Goal: Communication & Community: Answer question/provide support

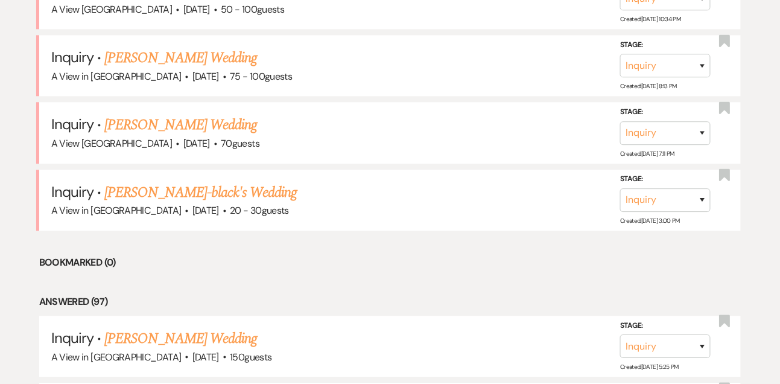
scroll to position [770, 0]
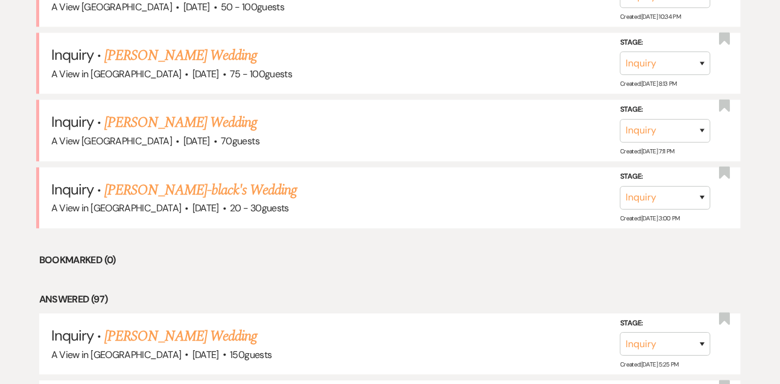
click at [118, 183] on link "[PERSON_NAME]-black's Wedding" at bounding box center [200, 190] width 192 height 22
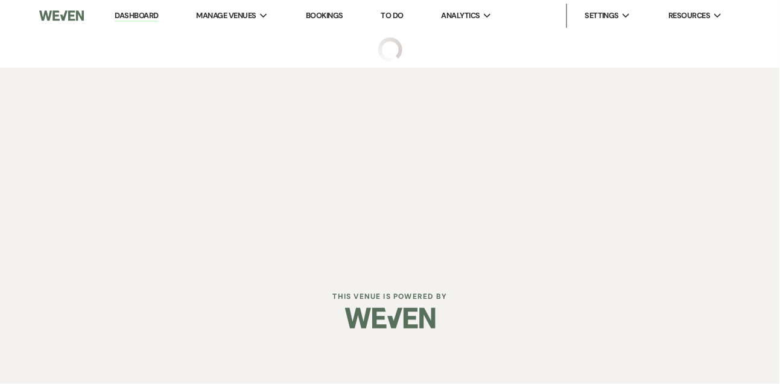
select select "5"
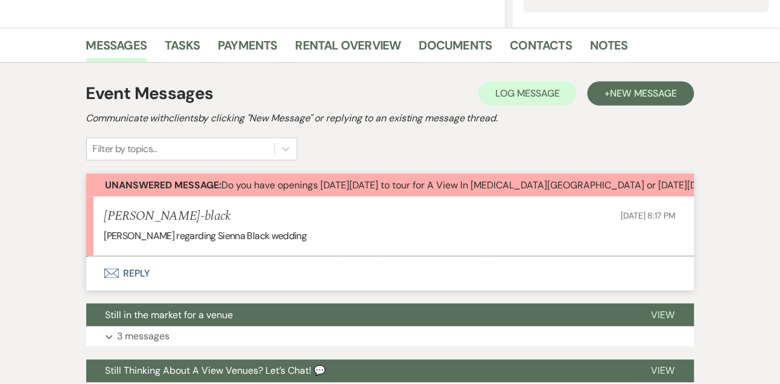
scroll to position [308, 0]
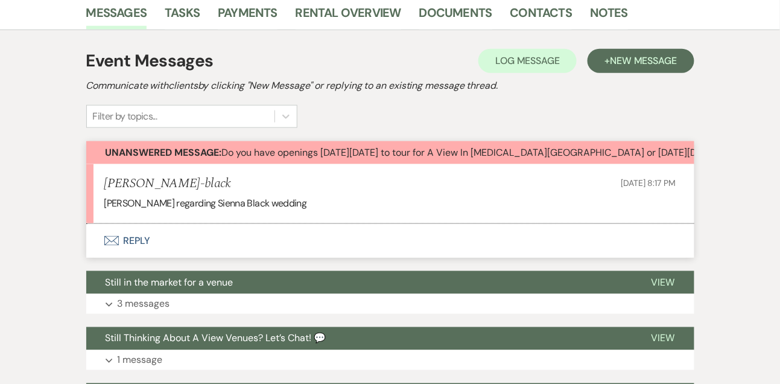
click at [142, 242] on button "Envelope Reply" at bounding box center [390, 241] width 608 height 34
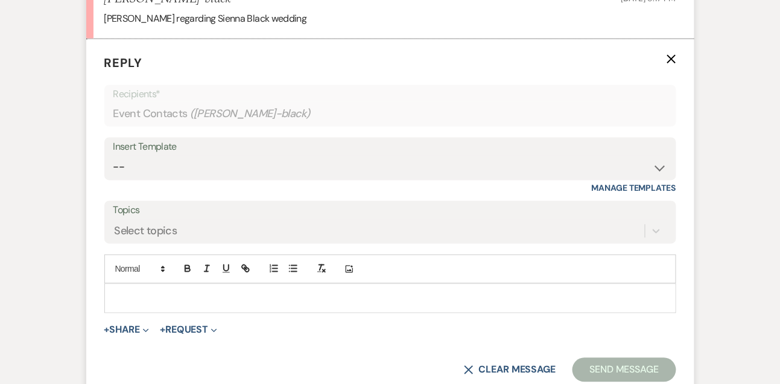
scroll to position [518, 0]
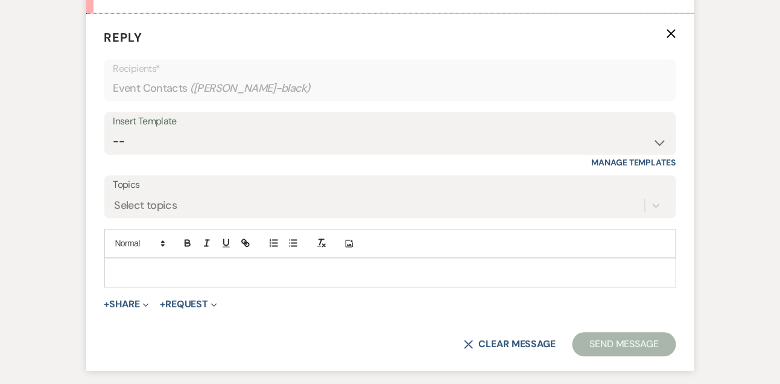
click at [136, 266] on p at bounding box center [390, 272] width 553 height 13
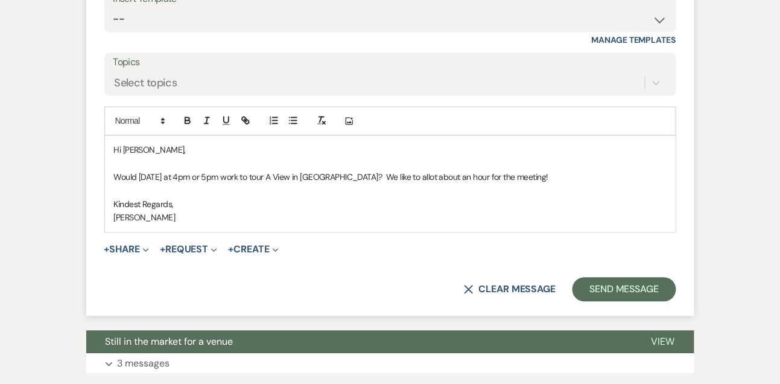
scroll to position [642, 0]
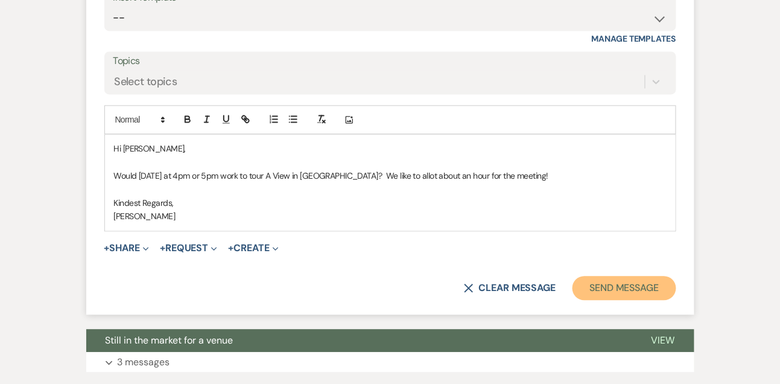
click at [626, 290] on button "Send Message" at bounding box center [624, 288] width 103 height 24
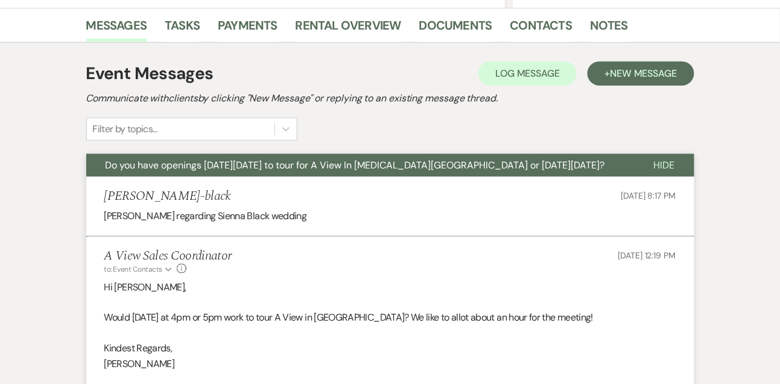
scroll to position [0, 0]
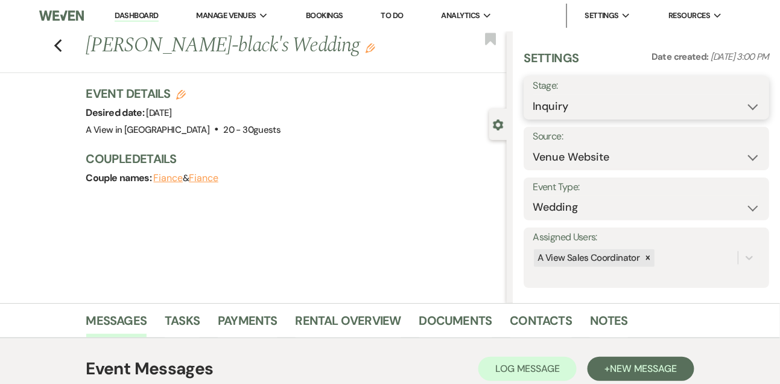
click at [545, 106] on select "Inquiry Follow Up Tour Requested Tour Confirmed Toured Proposal Sent Booked Lost" at bounding box center [646, 107] width 227 height 24
select select "2"
click at [749, 104] on button "Save" at bounding box center [744, 98] width 51 height 24
click at [143, 14] on link "Dashboard" at bounding box center [136, 15] width 43 height 11
select select "2"
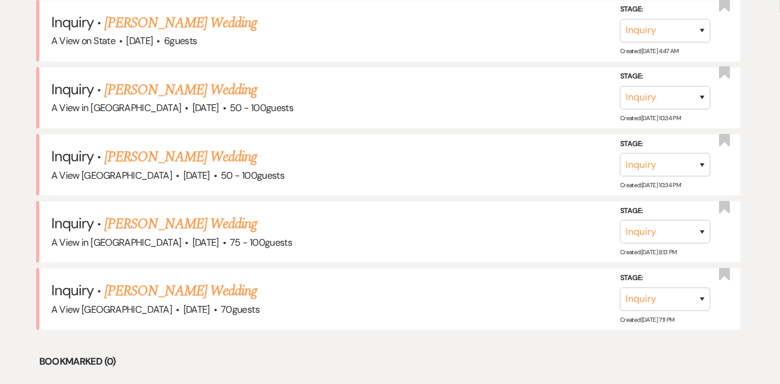
scroll to position [609, 0]
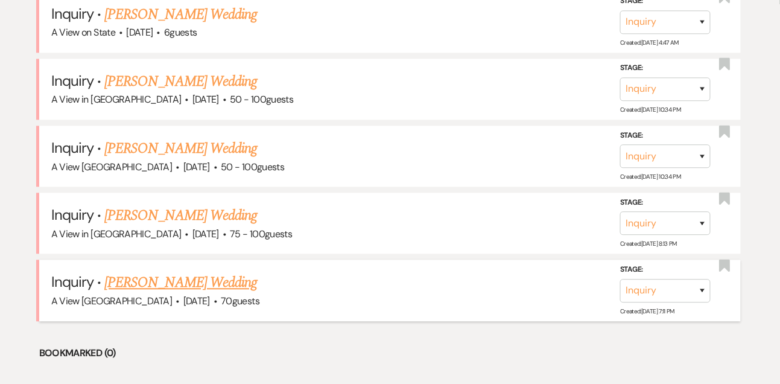
click at [163, 279] on link "[PERSON_NAME] Wedding" at bounding box center [180, 283] width 153 height 22
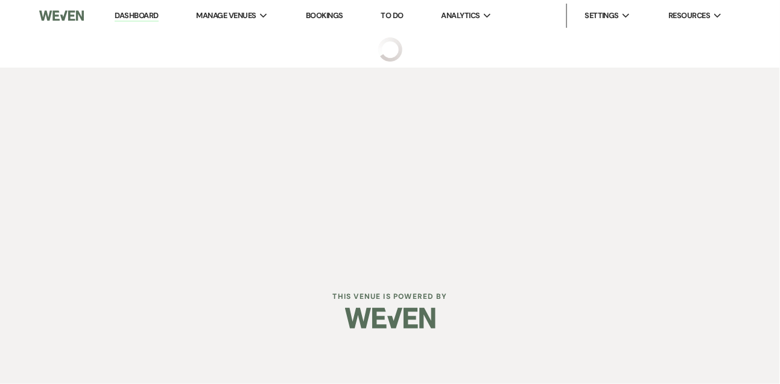
select select "5"
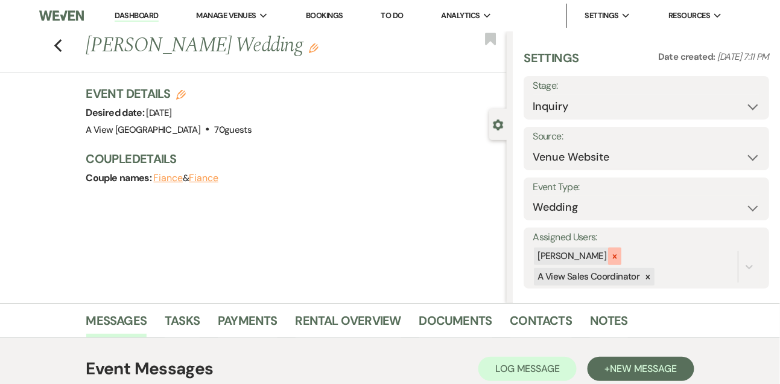
click at [619, 261] on div at bounding box center [614, 255] width 13 height 17
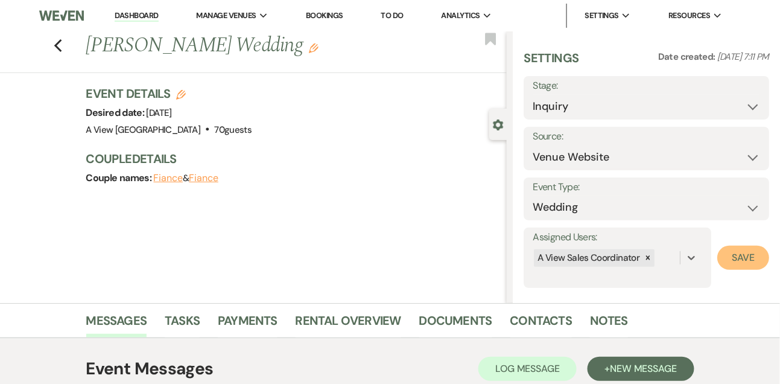
click at [754, 253] on button "Save" at bounding box center [743, 258] width 52 height 24
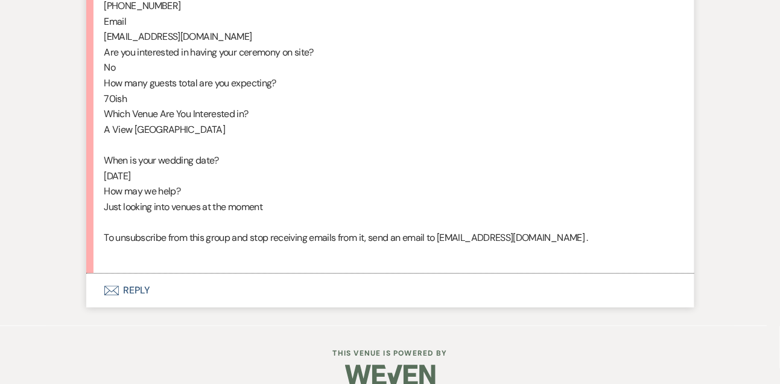
scroll to position [740, 0]
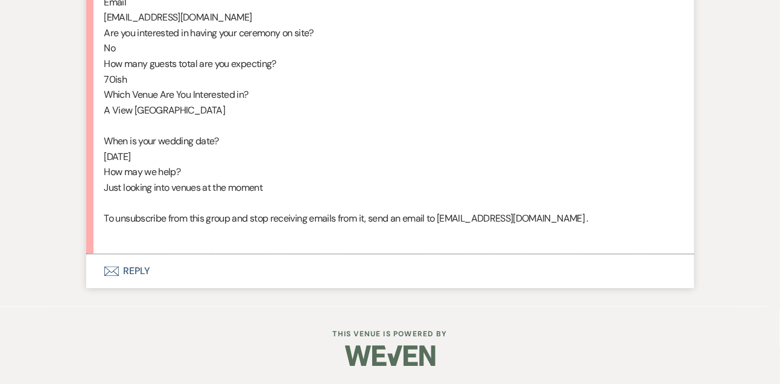
click at [128, 270] on button "Envelope Reply" at bounding box center [390, 271] width 608 height 34
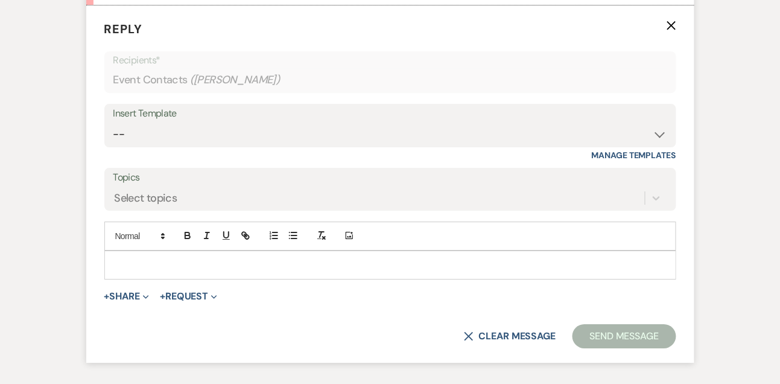
scroll to position [981, 0]
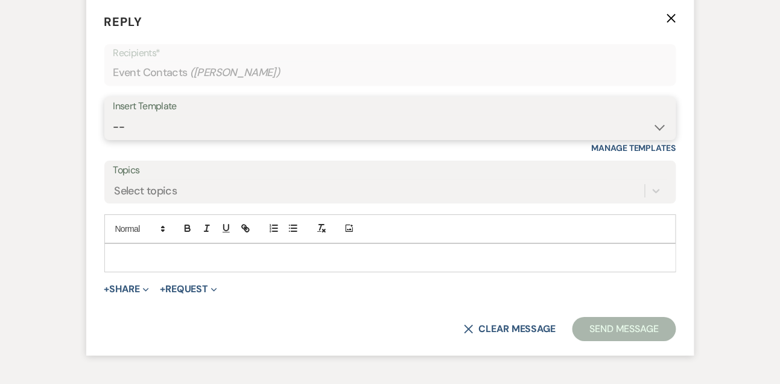
click at [126, 139] on select "-- Tour Confirmation Contract (Pre-Booked Leads) Out of office Inquiry Email Al…" at bounding box center [390, 127] width 554 height 24
select select "3301"
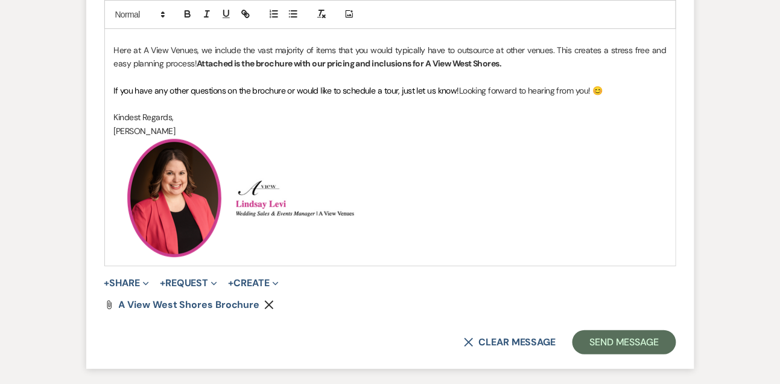
scroll to position [1366, 0]
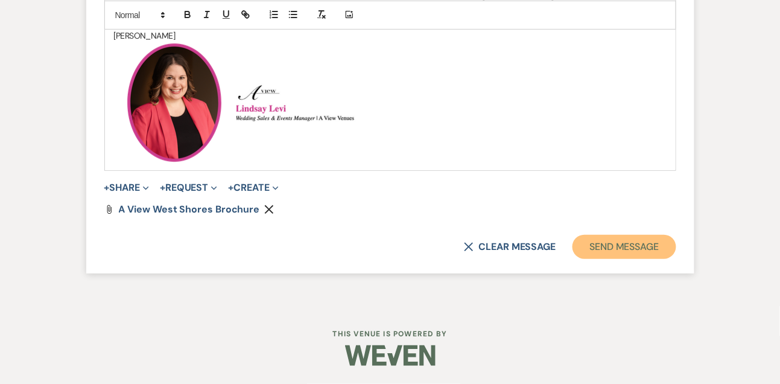
click at [601, 241] on button "Send Message" at bounding box center [624, 247] width 103 height 24
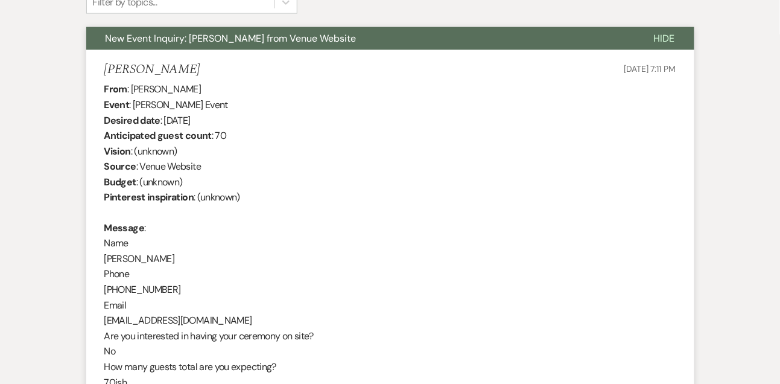
scroll to position [418, 0]
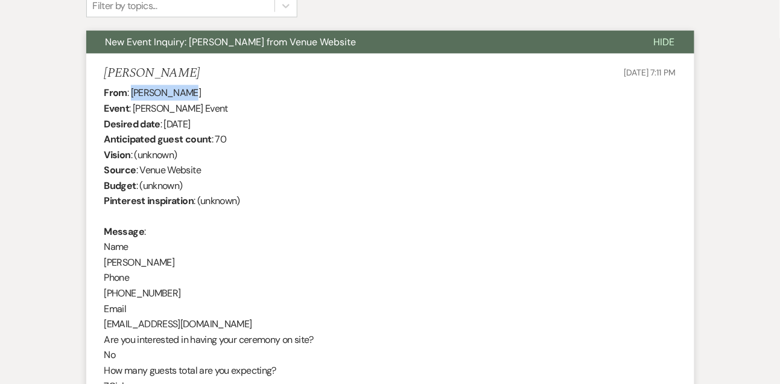
drag, startPoint x: 132, startPoint y: 90, endPoint x: 211, endPoint y: 100, distance: 79.1
click at [211, 100] on div "From : [PERSON_NAME] Event : [PERSON_NAME] Event Desired date : [DATE] Anticipa…" at bounding box center [390, 316] width 572 height 463
copy div "[PERSON_NAME]"
drag, startPoint x: 164, startPoint y: 123, endPoint x: 288, endPoint y: 119, distance: 124.4
click at [287, 119] on div "From : [PERSON_NAME] Event : [PERSON_NAME] Event Desired date : [DATE] Anticipa…" at bounding box center [390, 316] width 572 height 463
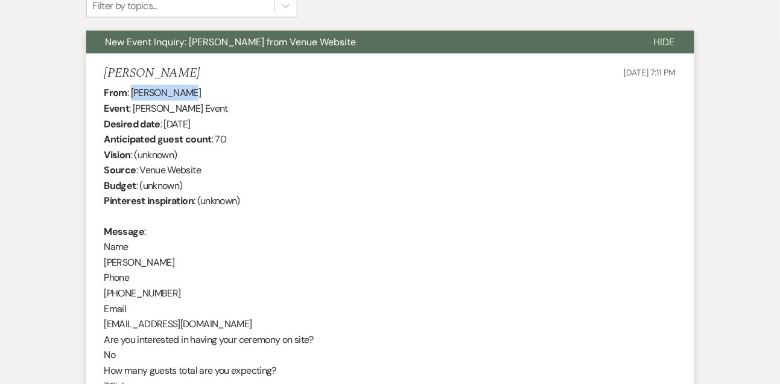
copy div "[DATE]"
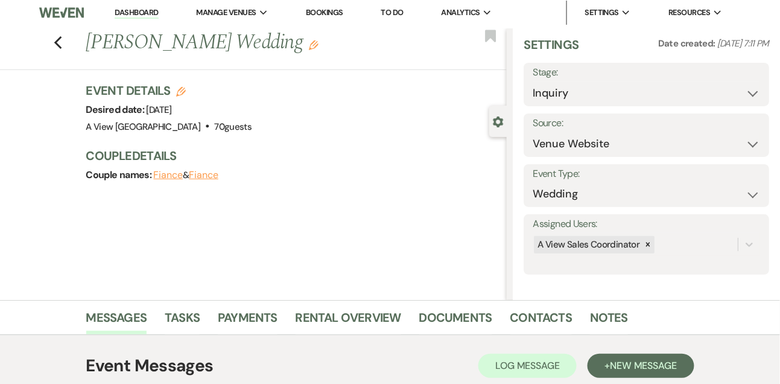
scroll to position [0, 0]
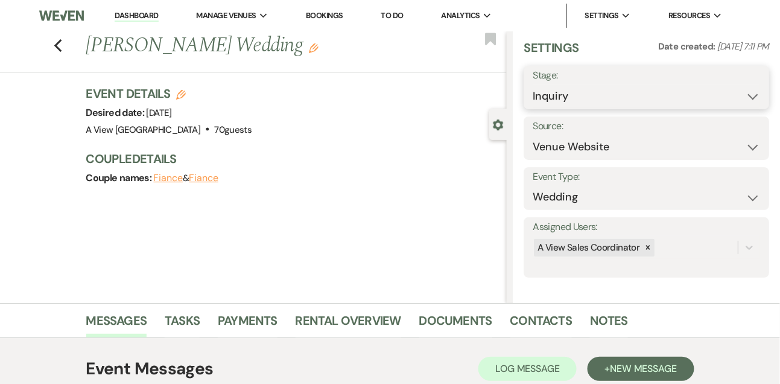
click at [541, 93] on select "Inquiry Follow Up Tour Requested Tour Confirmed Toured Proposal Sent Booked Lost" at bounding box center [646, 96] width 227 height 24
select select "9"
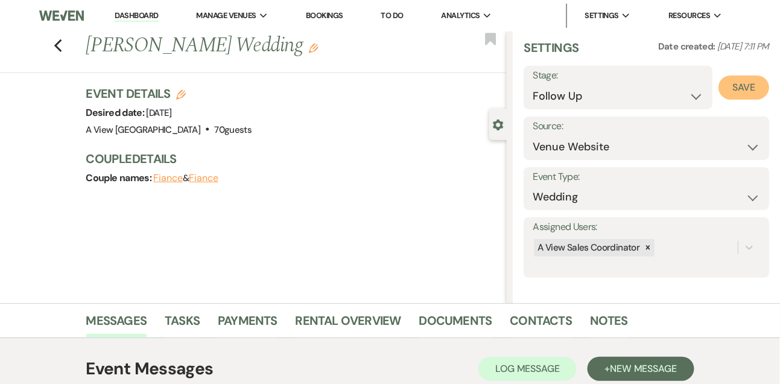
click at [751, 95] on button "Save" at bounding box center [744, 87] width 51 height 24
click at [194, 327] on link "Tasks" at bounding box center [182, 324] width 35 height 27
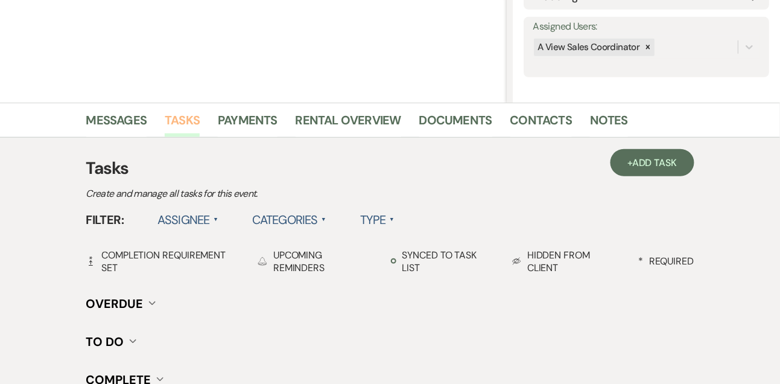
scroll to position [209, 0]
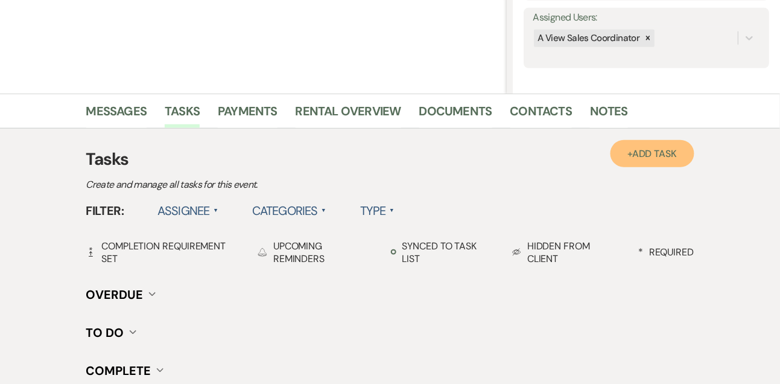
click at [661, 160] on link "+ Add Task" at bounding box center [652, 153] width 83 height 27
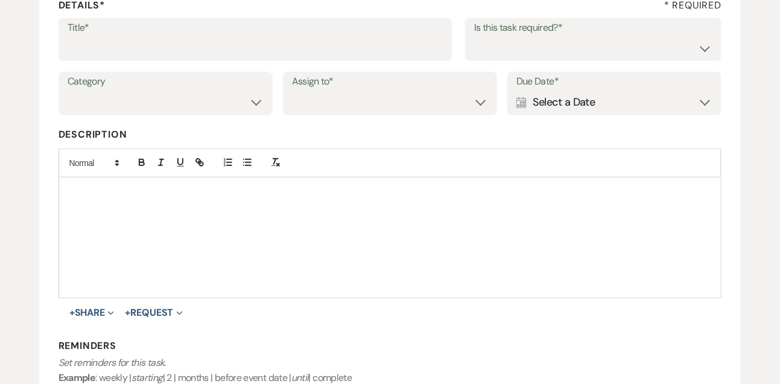
scroll to position [174, 0]
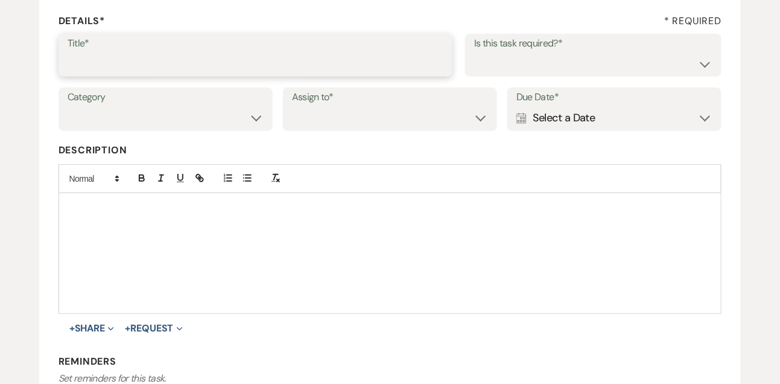
click at [347, 61] on input "Title*" at bounding box center [256, 64] width 377 height 24
type input "1st email follow up"
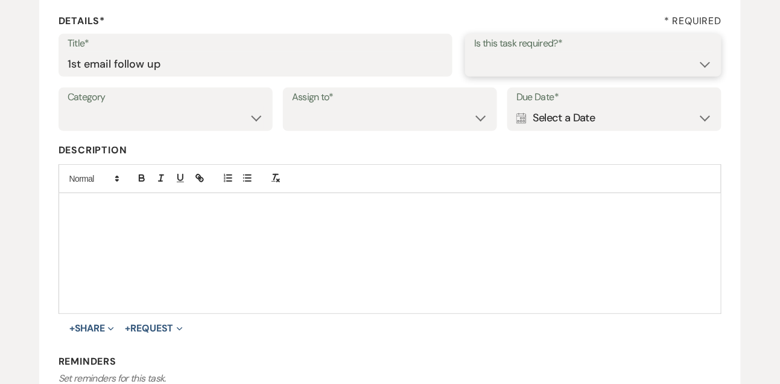
click at [576, 65] on select "Yes No" at bounding box center [593, 64] width 238 height 24
select select "true"
click at [227, 120] on select "Venue Vendors Guests Details Finalize & Share" at bounding box center [166, 118] width 196 height 24
select select "31"
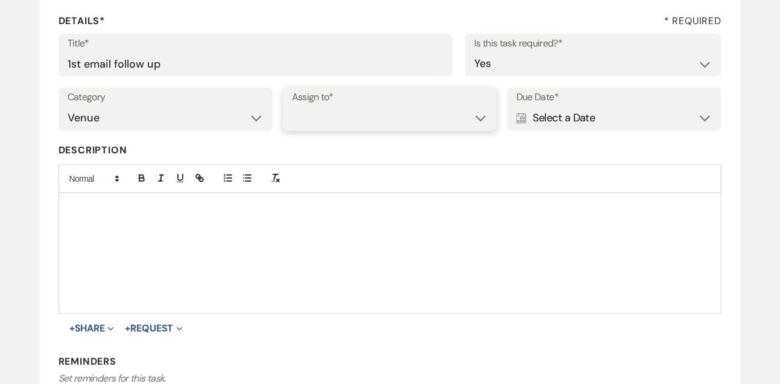
click at [329, 119] on select "Venue Client" at bounding box center [390, 118] width 196 height 24
select select "venueHost"
click at [571, 129] on div "Due Date* Calendar Select a Date Expand" at bounding box center [614, 108] width 214 height 43
click at [579, 119] on div "Calendar Select a Date Expand" at bounding box center [614, 118] width 196 height 24
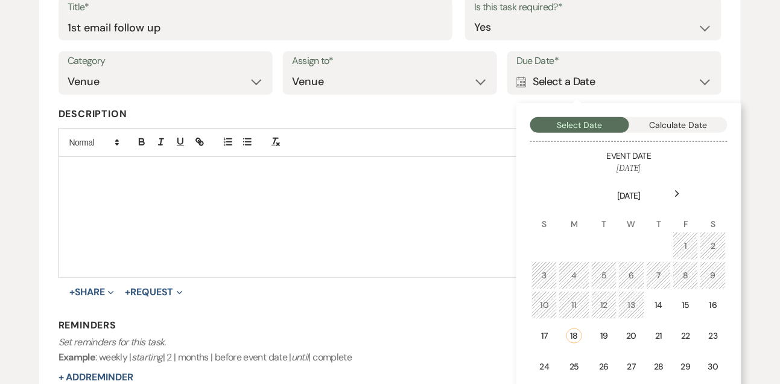
scroll to position [259, 0]
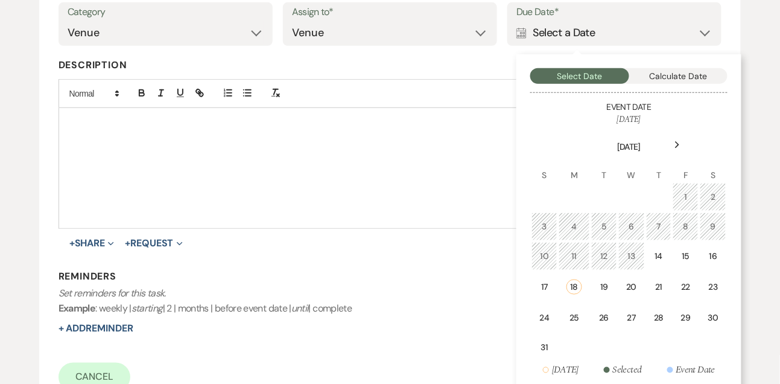
click at [672, 146] on div "Next" at bounding box center [677, 144] width 19 height 19
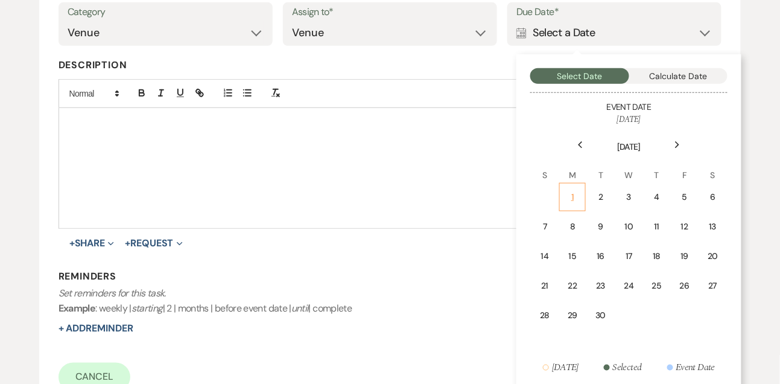
click at [577, 194] on div "1" at bounding box center [572, 197] width 11 height 13
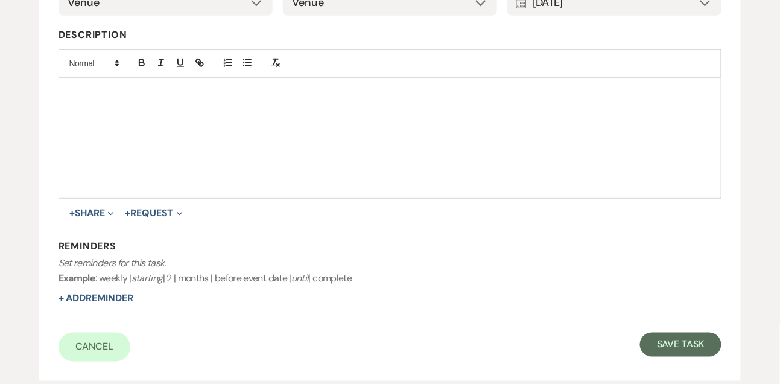
scroll to position [290, 0]
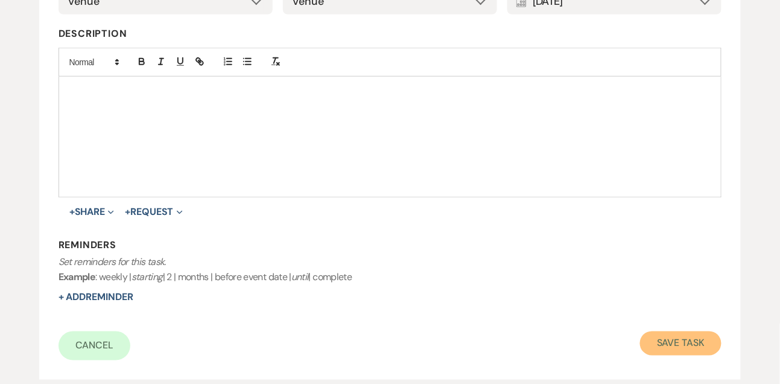
click at [667, 344] on button "Save Task" at bounding box center [680, 343] width 81 height 24
select select "9"
select select "5"
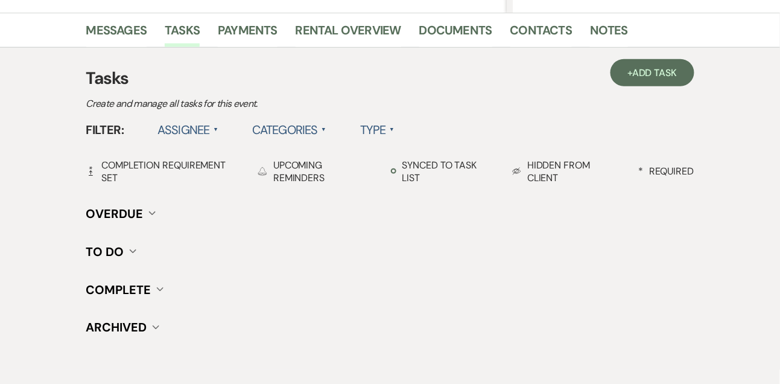
scroll to position [209, 0]
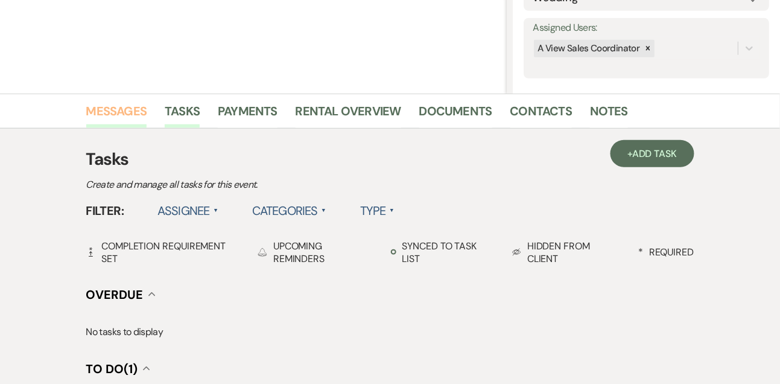
click at [143, 103] on link "Messages" at bounding box center [116, 114] width 61 height 27
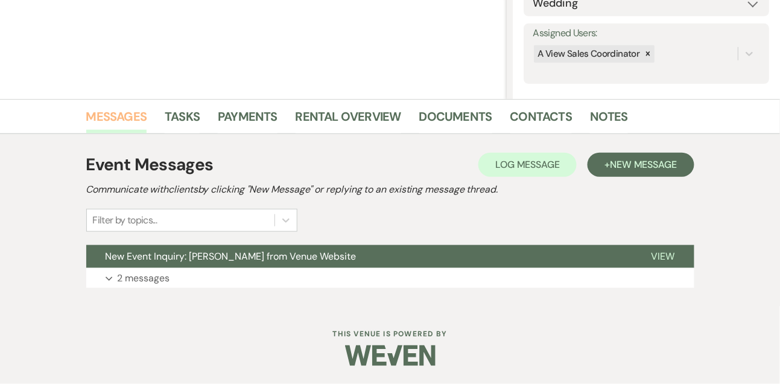
scroll to position [203, 0]
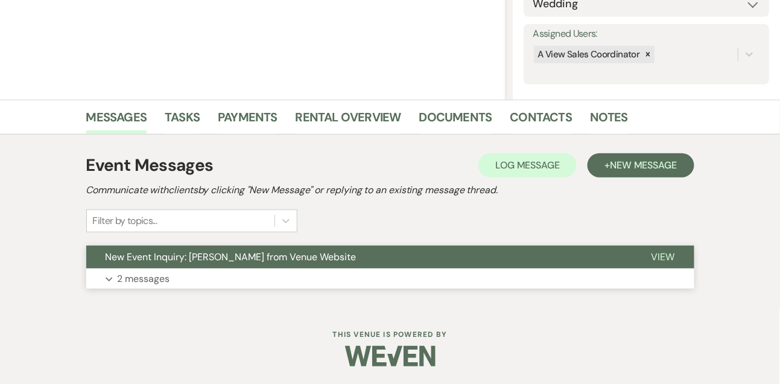
click at [146, 282] on p "2 messages" at bounding box center [144, 279] width 52 height 16
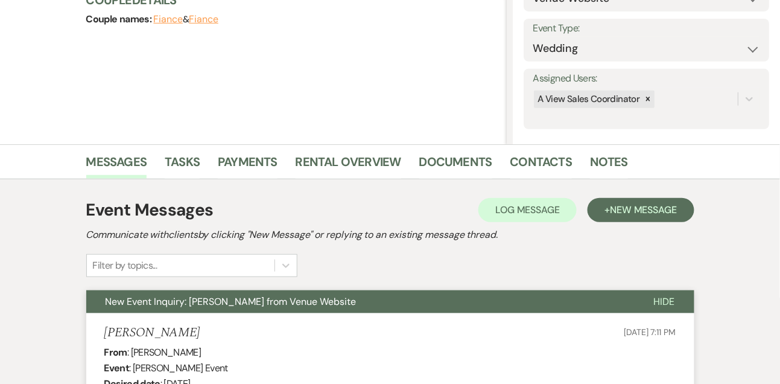
scroll to position [0, 0]
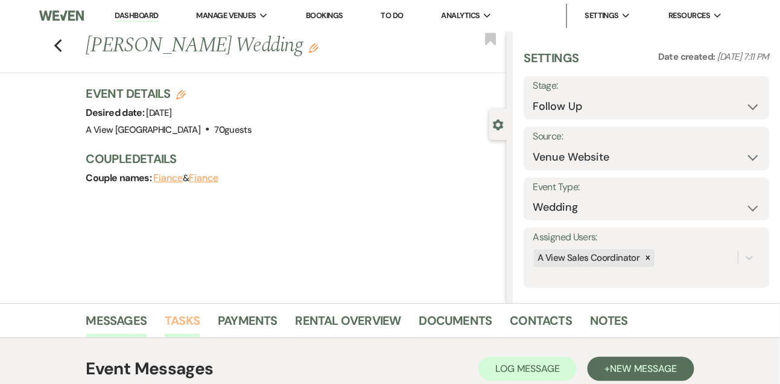
click at [185, 319] on link "Tasks" at bounding box center [182, 324] width 35 height 27
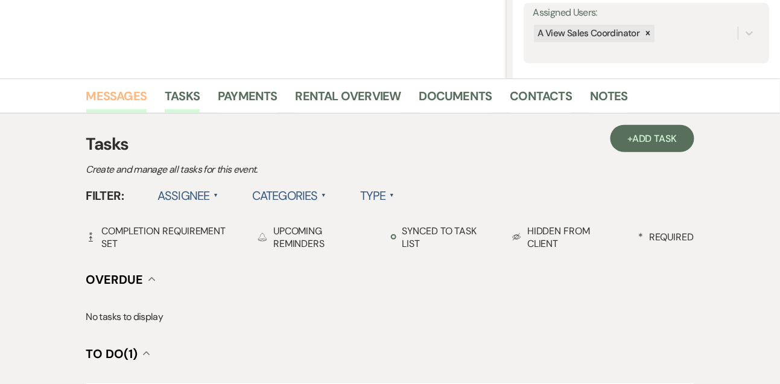
click at [120, 99] on link "Messages" at bounding box center [116, 99] width 61 height 27
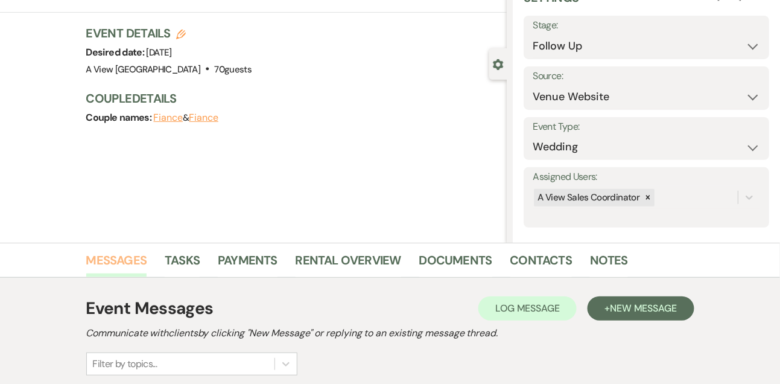
scroll to position [118, 0]
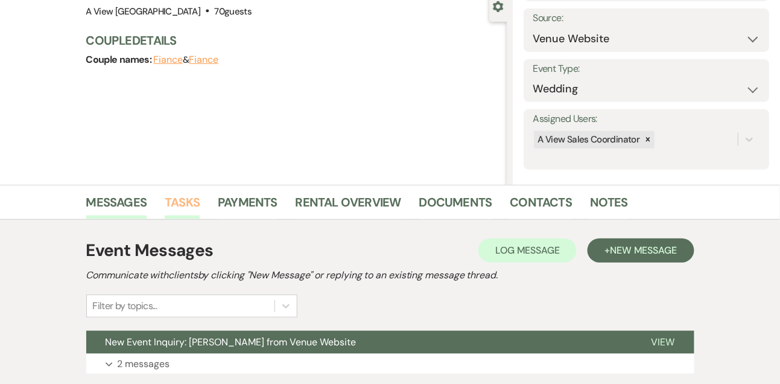
click at [179, 200] on link "Tasks" at bounding box center [182, 205] width 35 height 27
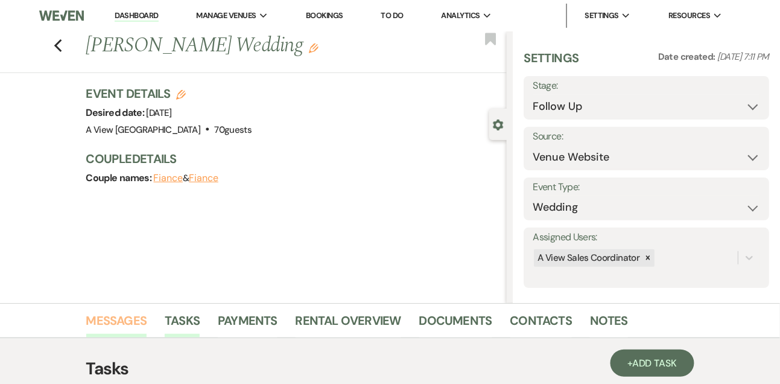
click at [128, 328] on link "Messages" at bounding box center [116, 324] width 61 height 27
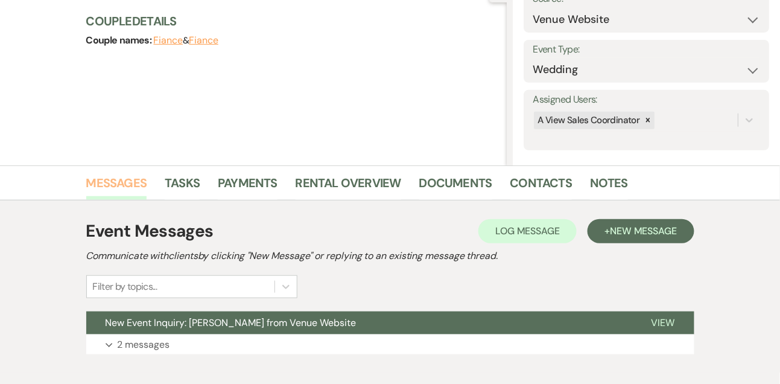
scroll to position [203, 0]
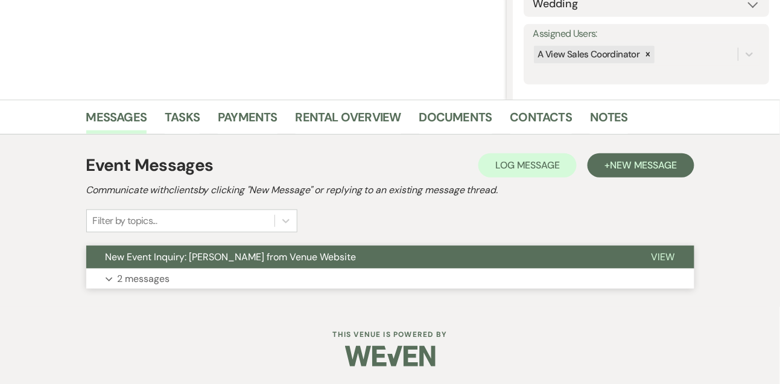
click at [143, 282] on p "2 messages" at bounding box center [144, 279] width 52 height 16
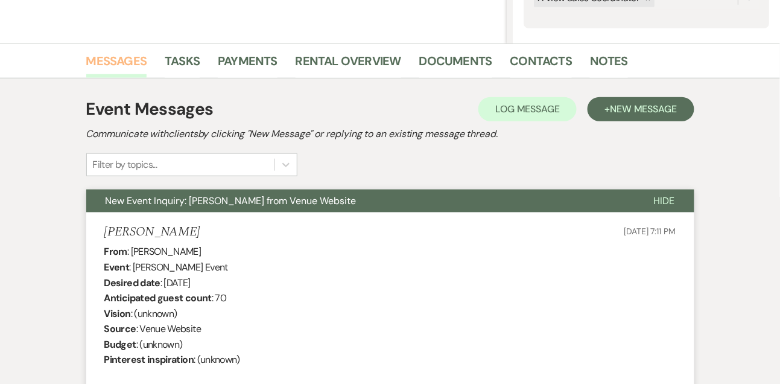
scroll to position [0, 0]
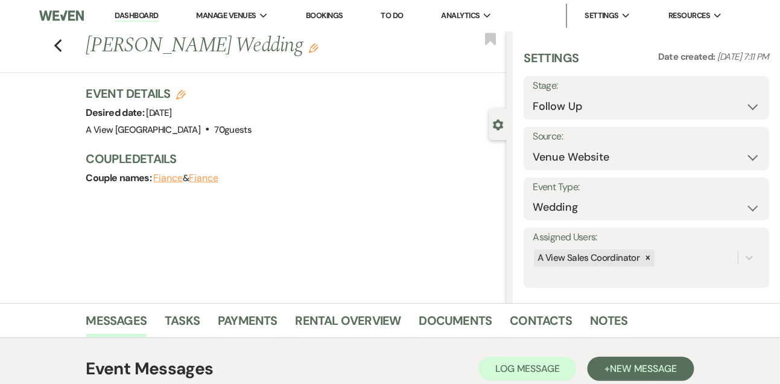
click at [144, 17] on link "Dashboard" at bounding box center [136, 15] width 43 height 11
select select "9"
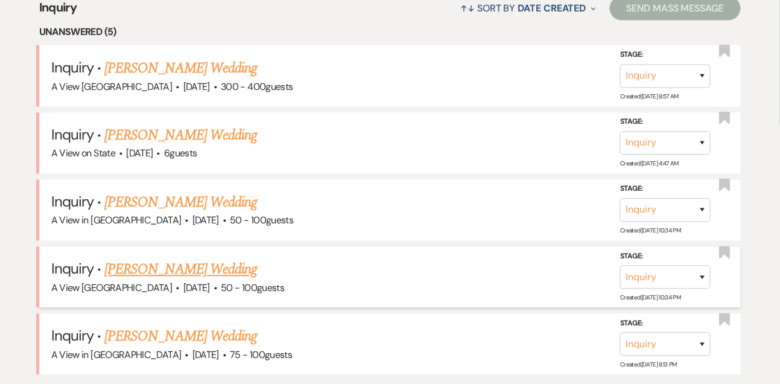
scroll to position [486, 0]
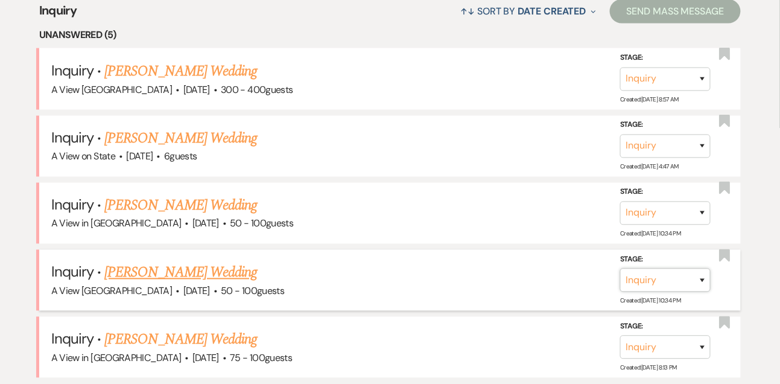
click at [661, 277] on select "Inquiry Follow Up Tour Requested Tour Confirmed Toured Proposal Sent Booked Lost" at bounding box center [665, 281] width 91 height 24
select select "8"
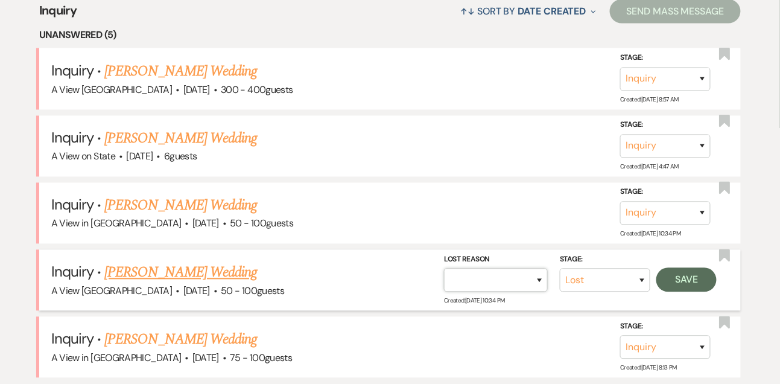
click at [500, 277] on select "Booked Elsewhere Budget Date Unavailable No Response Not a Good Match Capacity …" at bounding box center [496, 281] width 104 height 24
select select "4"
click at [702, 280] on button "Save" at bounding box center [686, 280] width 60 height 24
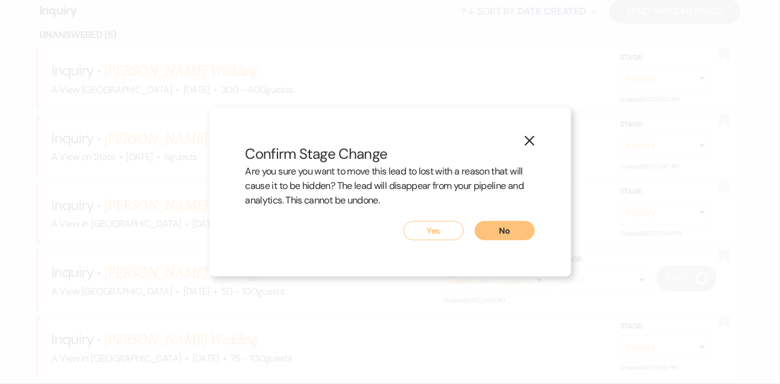
click at [448, 223] on button "Yes" at bounding box center [434, 230] width 60 height 19
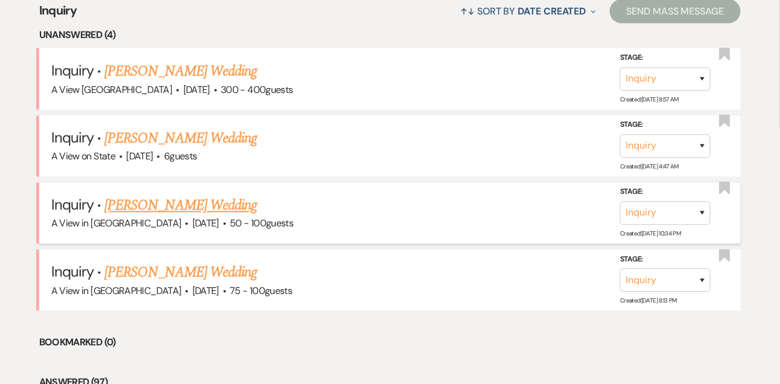
click at [160, 202] on link "[PERSON_NAME] Wedding" at bounding box center [180, 206] width 153 height 22
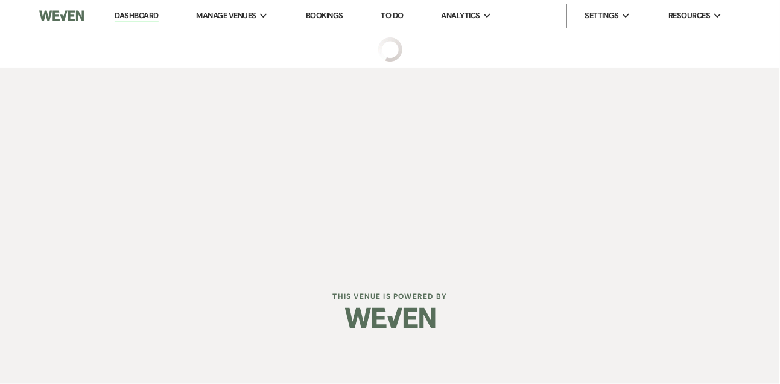
select select "5"
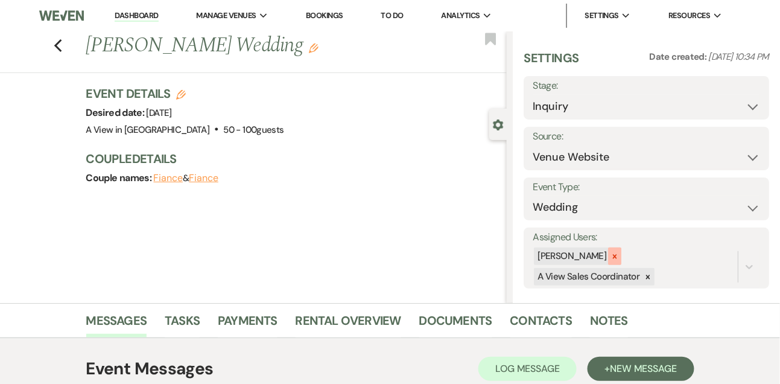
click at [617, 257] on icon at bounding box center [615, 256] width 4 height 4
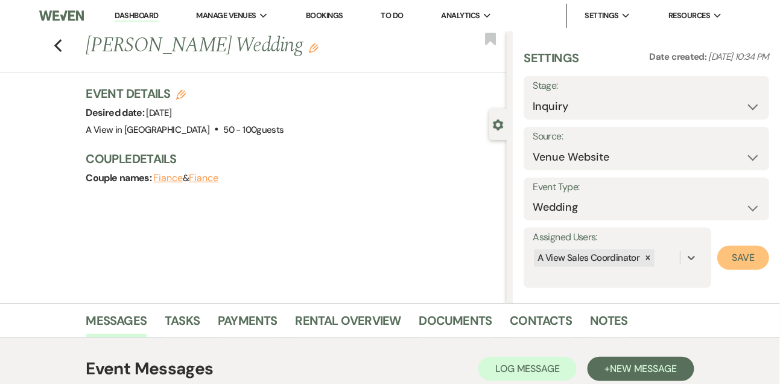
click at [746, 262] on button "Save" at bounding box center [743, 258] width 52 height 24
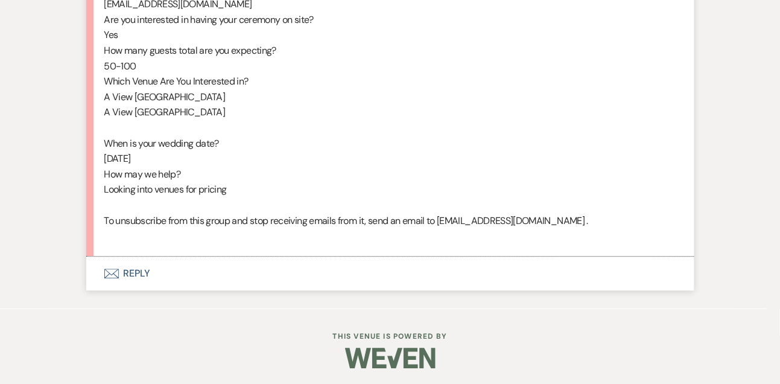
scroll to position [755, 0]
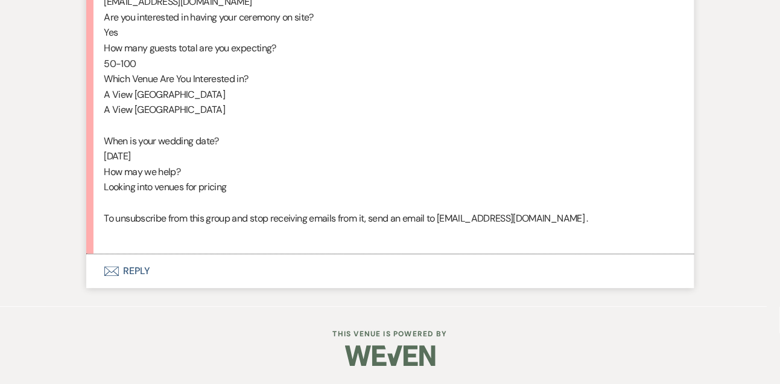
click at [137, 275] on button "Envelope Reply" at bounding box center [390, 271] width 608 height 34
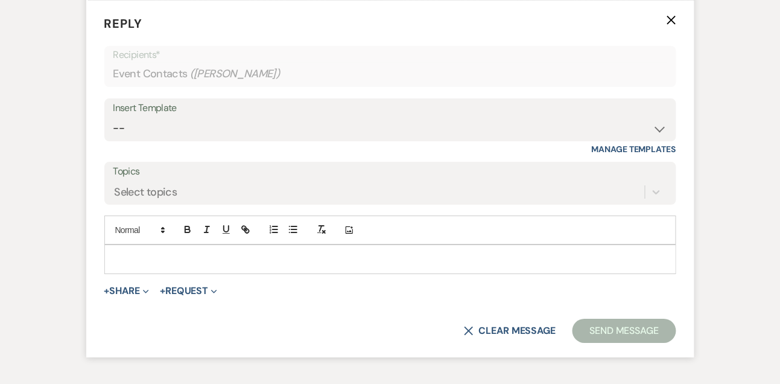
scroll to position [997, 0]
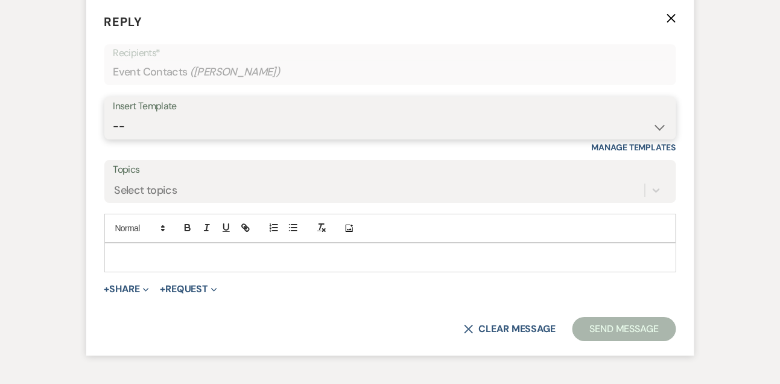
click at [164, 135] on select "-- Tour Confirmation Contract (Pre-Booked Leads) Out of office Inquiry Email Al…" at bounding box center [390, 127] width 554 height 24
select select "3300"
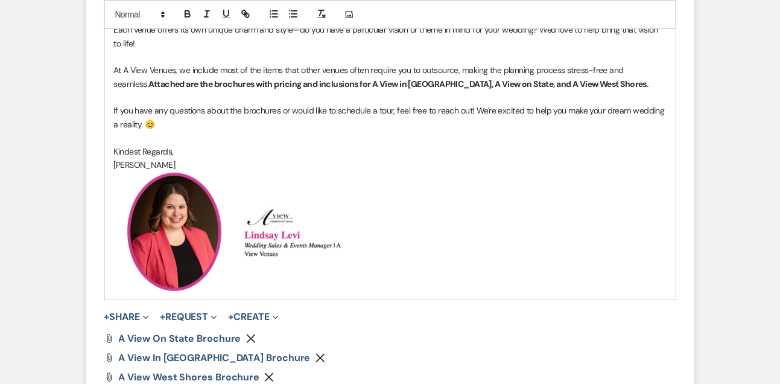
scroll to position [1323, 0]
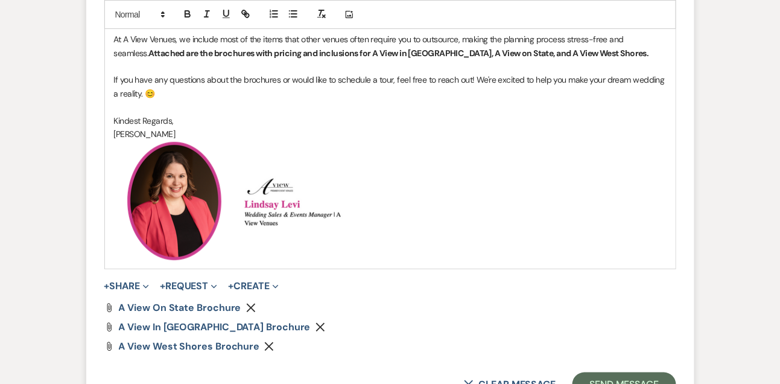
click at [250, 313] on icon "Remove" at bounding box center [251, 308] width 10 height 10
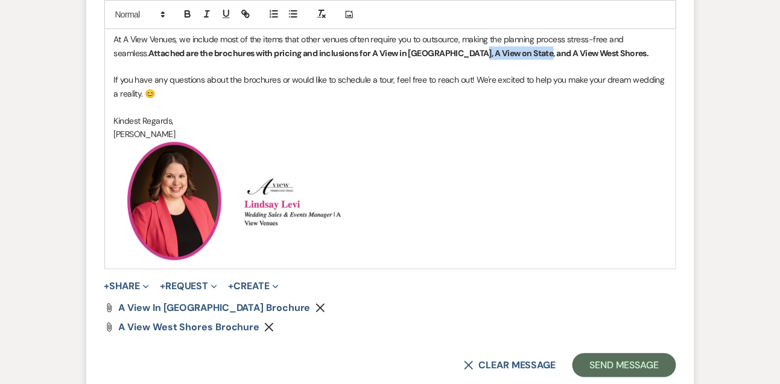
drag, startPoint x: 428, startPoint y: 68, endPoint x: 495, endPoint y: 65, distance: 66.4
click at [495, 59] on strong "Attached are the brochures with pricing and inclusions for A View in [GEOGRAPHI…" at bounding box center [398, 53] width 500 height 11
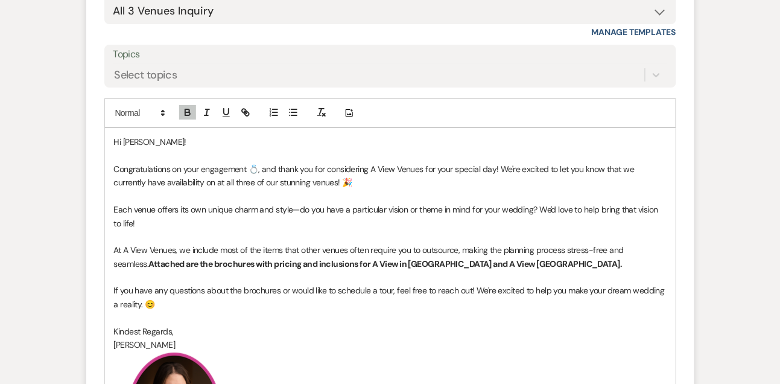
scroll to position [1205, 0]
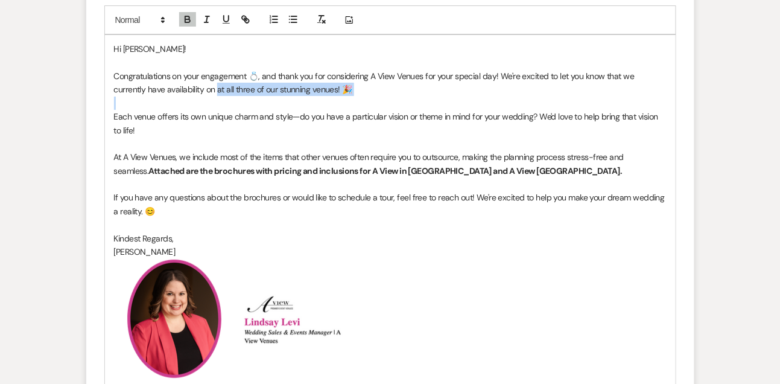
drag, startPoint x: 183, startPoint y: 106, endPoint x: 339, endPoint y: 118, distance: 156.1
click at [339, 118] on div "Hi [PERSON_NAME]! Congratulations on your engagement 💍, and thank you for consi…" at bounding box center [390, 210] width 571 height 351
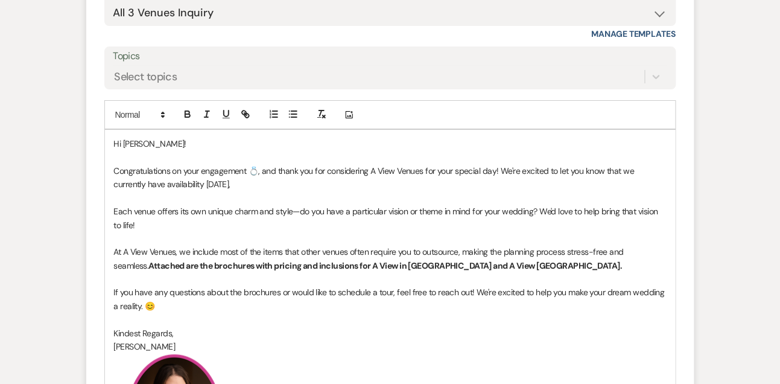
scroll to position [1132, 0]
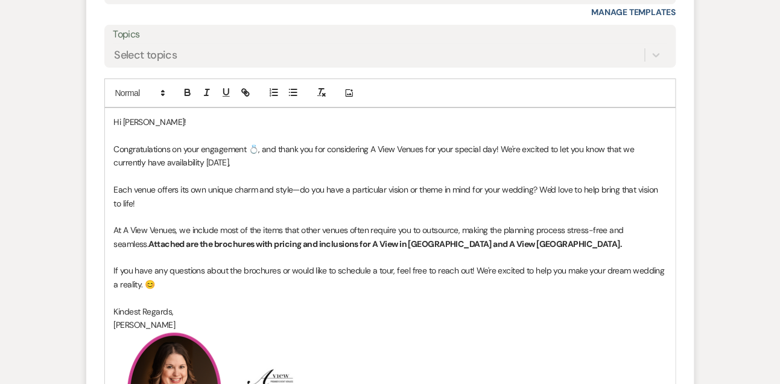
click at [351, 170] on p "Congratulations on your engagement 💍, and thank you for considering A View Venu…" at bounding box center [390, 155] width 553 height 27
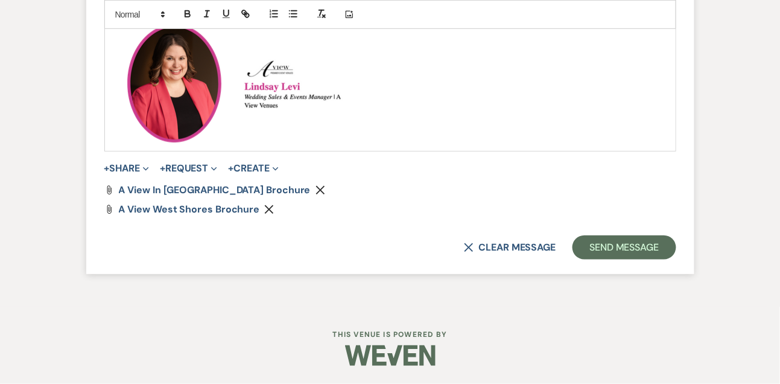
scroll to position [1455, 0]
click at [615, 254] on button "Send Message" at bounding box center [624, 247] width 103 height 24
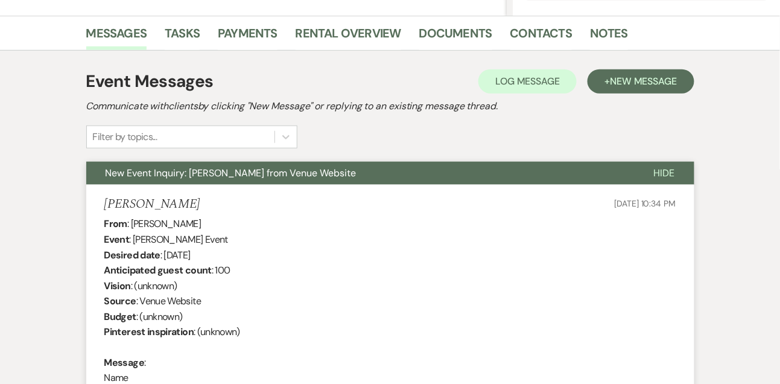
scroll to position [282, 0]
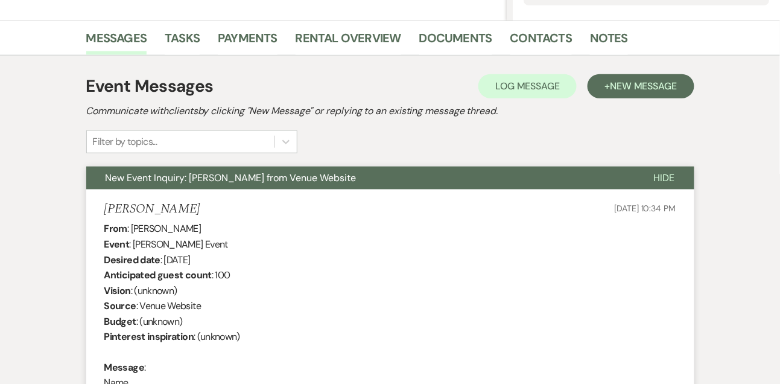
drag, startPoint x: 165, startPoint y: 260, endPoint x: 260, endPoint y: 259, distance: 94.7
copy div "[DATE]"
drag, startPoint x: 132, startPoint y: 226, endPoint x: 196, endPoint y: 225, distance: 64.0
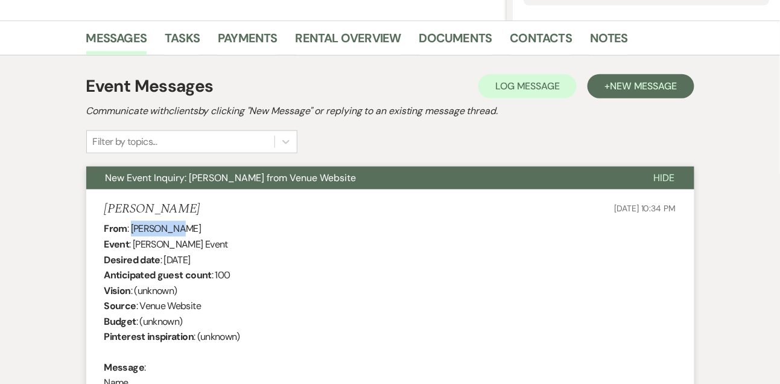
copy div "[PERSON_NAME]"
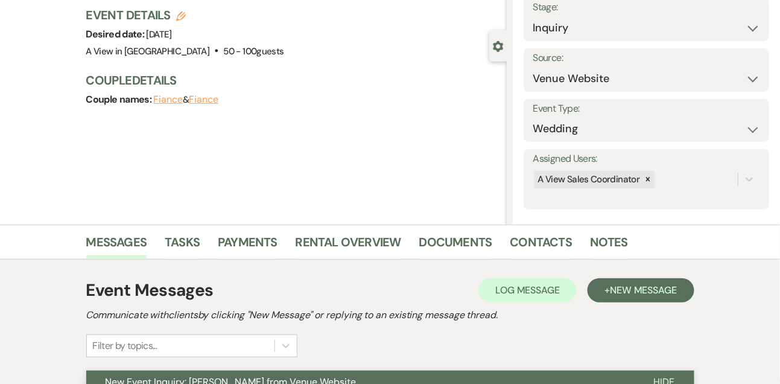
scroll to position [0, 0]
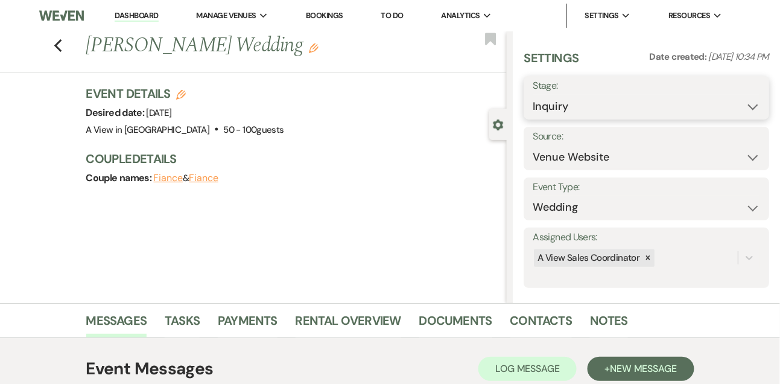
click at [570, 113] on select "Inquiry Follow Up Tour Requested Tour Confirmed Toured Proposal Sent Booked Lost" at bounding box center [646, 107] width 227 height 24
select select "9"
click at [753, 109] on button "Save" at bounding box center [744, 98] width 51 height 24
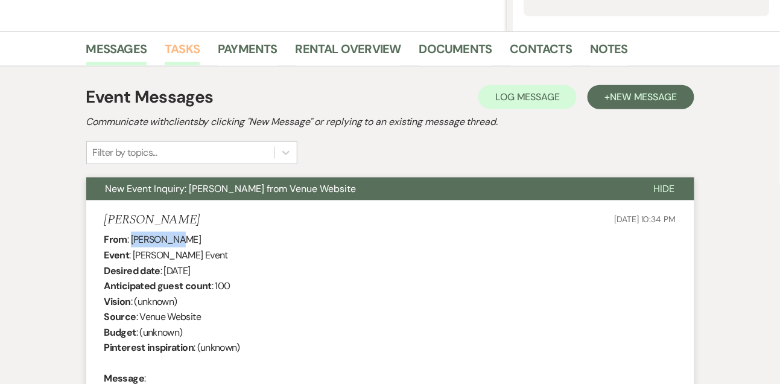
click at [183, 43] on link "Tasks" at bounding box center [182, 52] width 35 height 27
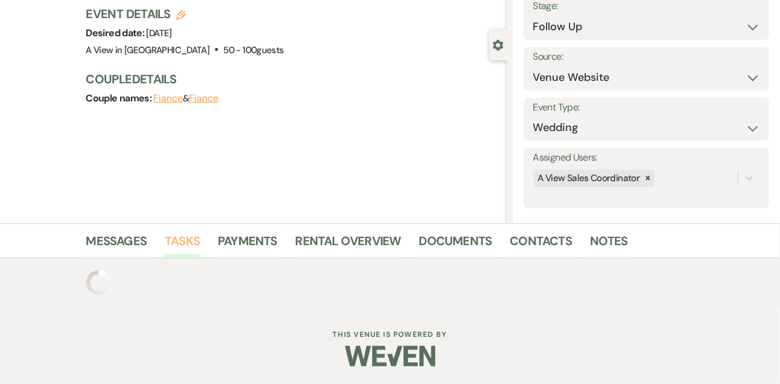
scroll to position [272, 0]
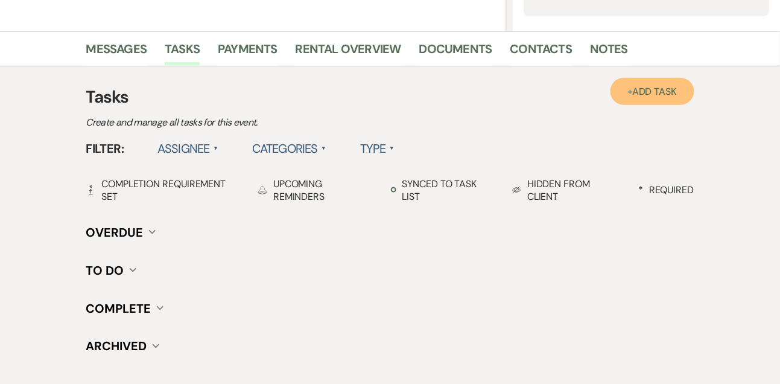
click at [644, 104] on link "+ Add Task" at bounding box center [652, 91] width 83 height 27
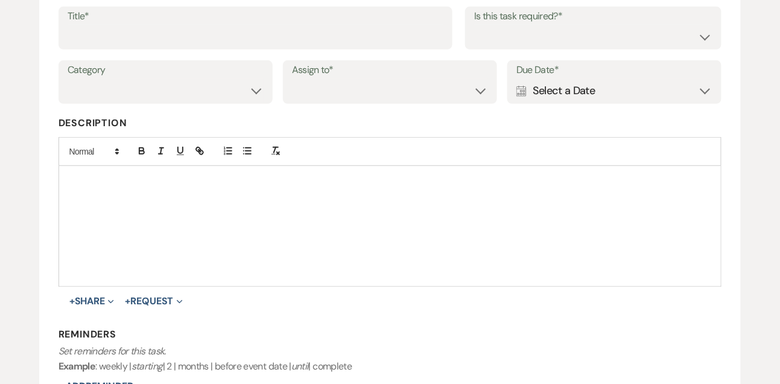
scroll to position [144, 0]
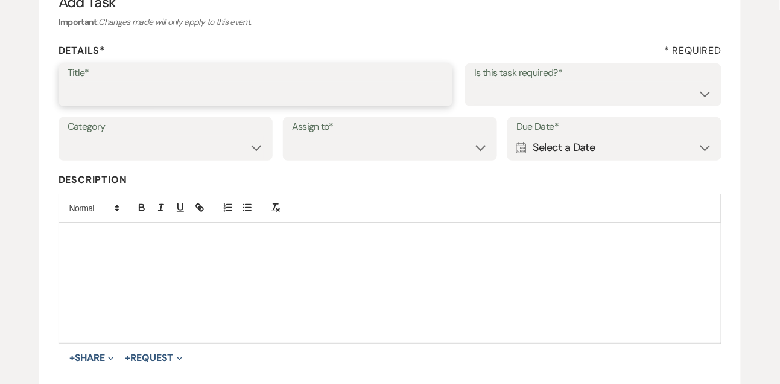
click at [321, 90] on input "Title*" at bounding box center [256, 93] width 377 height 24
type input "1st email follow up"
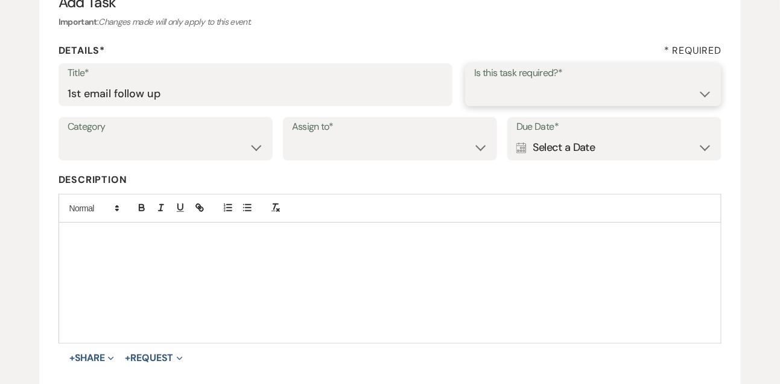
click at [485, 96] on select "Yes No" at bounding box center [593, 93] width 238 height 24
select select "true"
click at [205, 153] on select "Venue Vendors Guests Details Finalize & Share" at bounding box center [166, 148] width 196 height 24
select select "31"
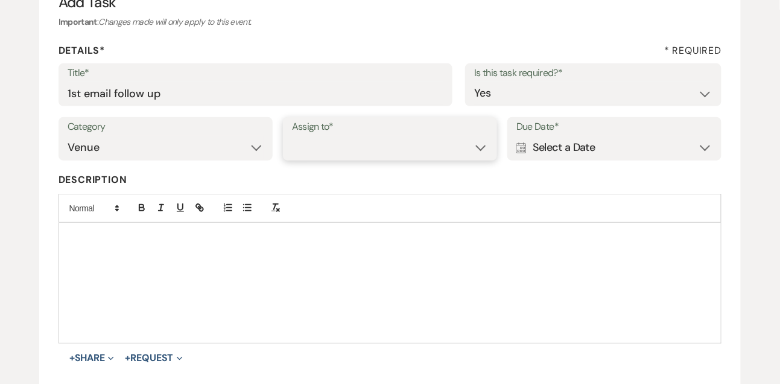
click at [323, 154] on select "Venue Client" at bounding box center [390, 148] width 196 height 24
select select "venueHost"
click at [530, 151] on div "Calendar Select a Date Expand" at bounding box center [614, 148] width 196 height 24
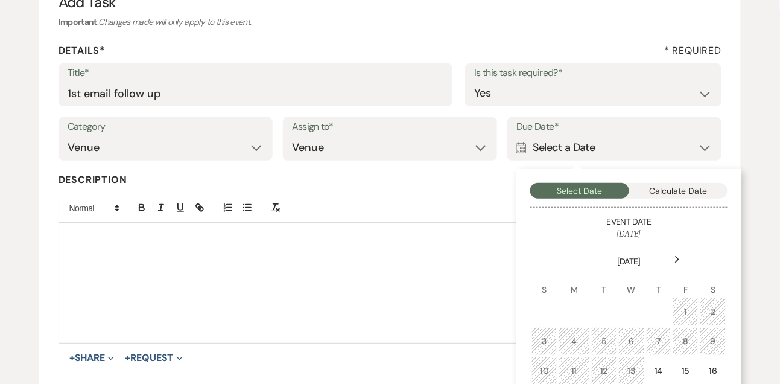
click at [680, 262] on icon "Next" at bounding box center [678, 259] width 6 height 7
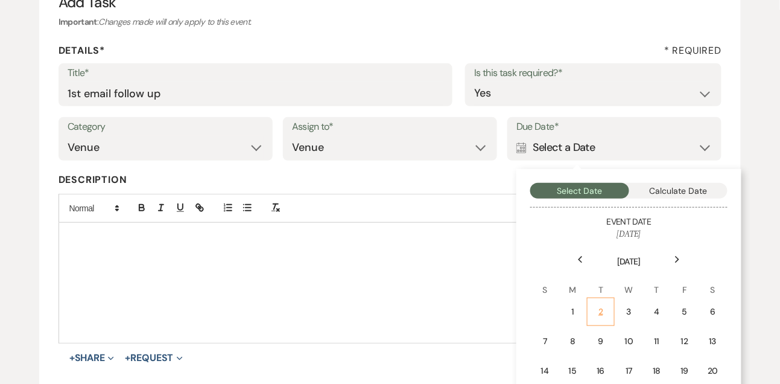
click at [596, 313] on div "2" at bounding box center [600, 311] width 11 height 13
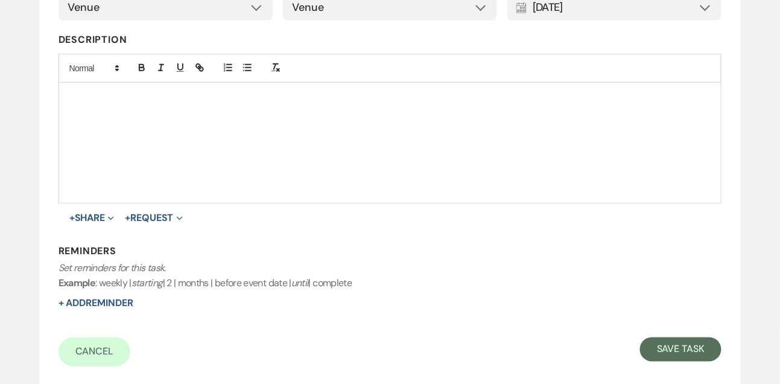
scroll to position [313, 0]
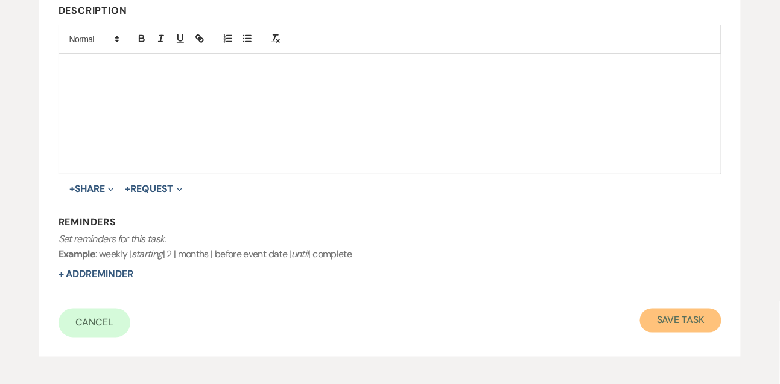
click at [679, 316] on button "Save Task" at bounding box center [680, 320] width 81 height 24
select select "9"
select select "5"
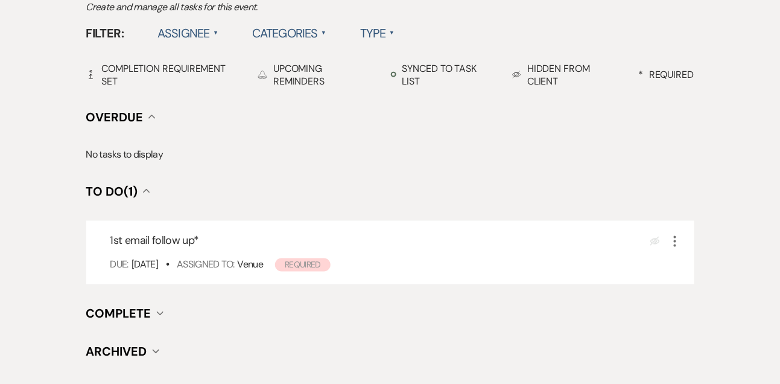
scroll to position [388, 0]
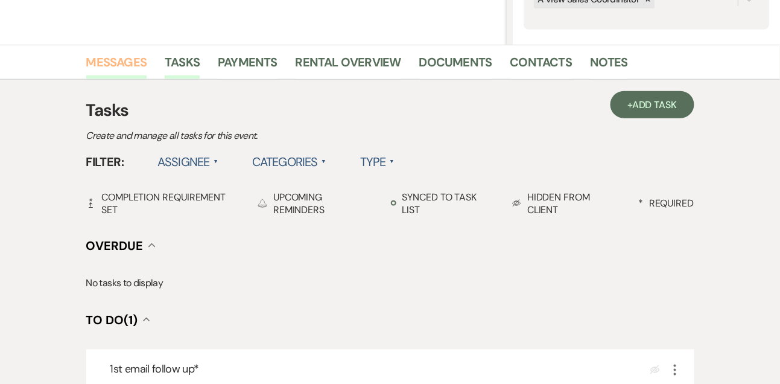
click at [110, 60] on link "Messages" at bounding box center [116, 65] width 61 height 27
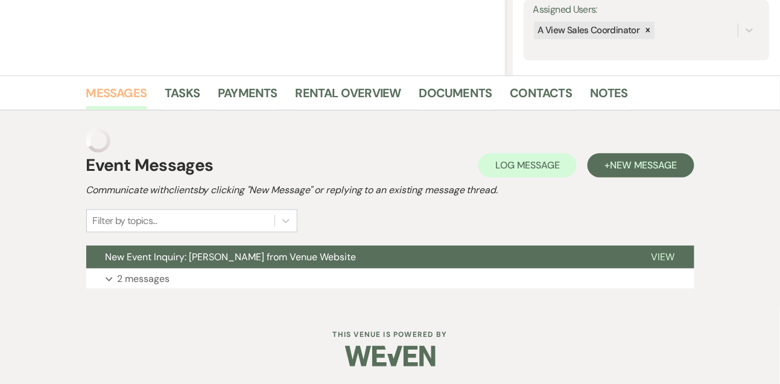
scroll to position [203, 0]
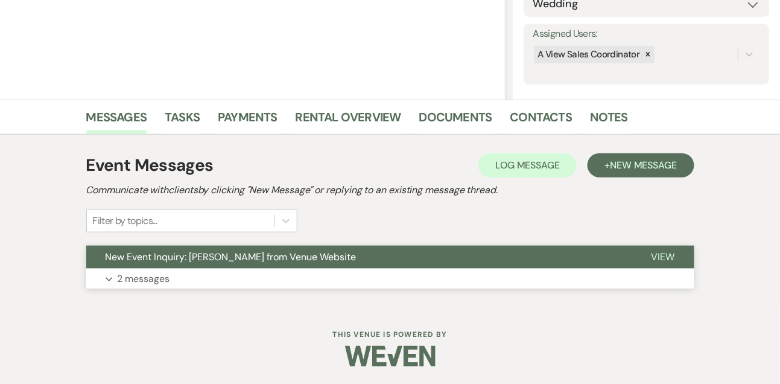
click at [161, 281] on p "2 messages" at bounding box center [144, 279] width 52 height 16
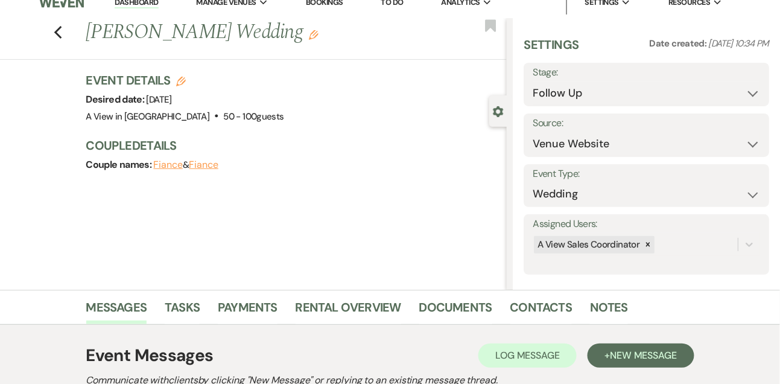
scroll to position [14, 0]
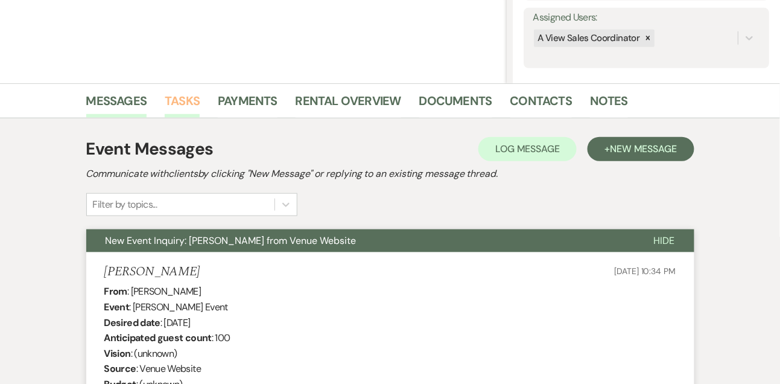
click at [185, 100] on link "Tasks" at bounding box center [182, 104] width 35 height 27
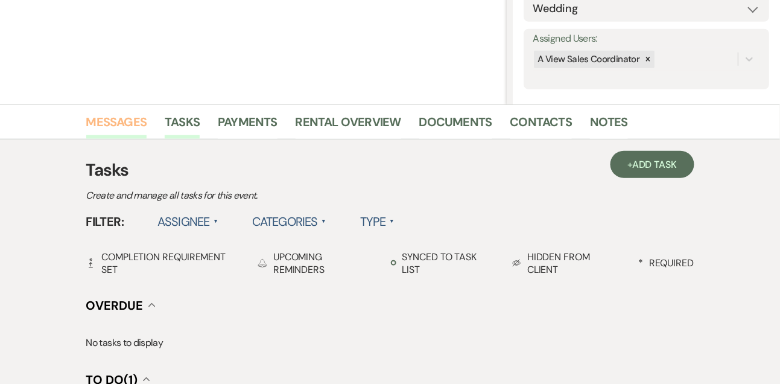
click at [133, 127] on link "Messages" at bounding box center [116, 125] width 61 height 27
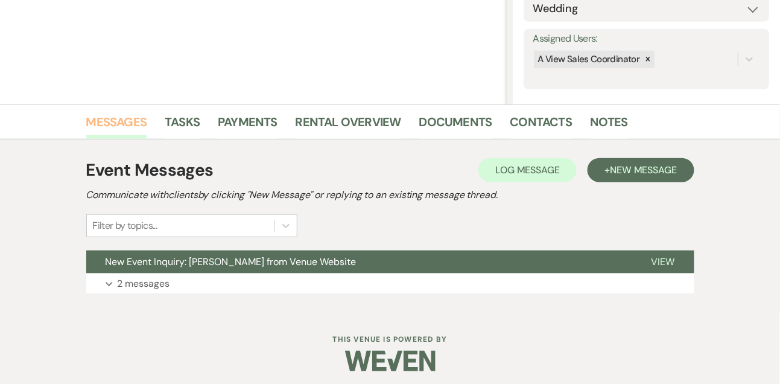
scroll to position [203, 0]
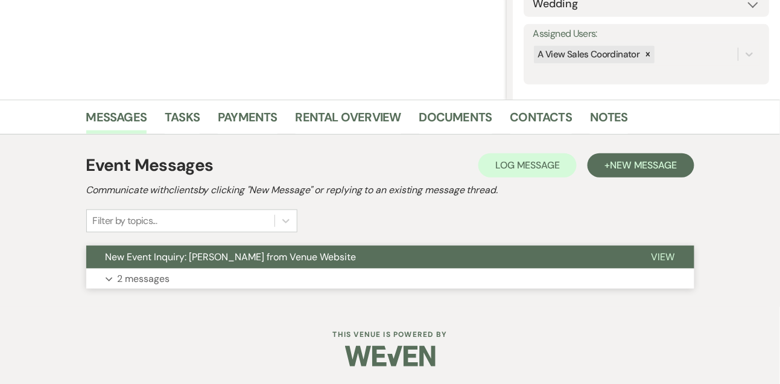
click at [141, 271] on p "2 messages" at bounding box center [144, 279] width 52 height 16
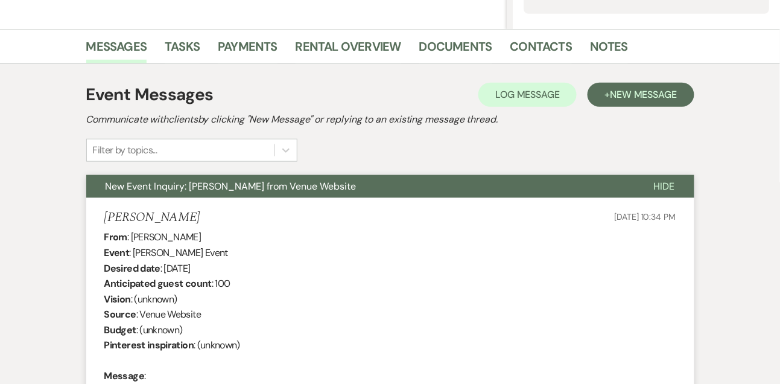
scroll to position [0, 0]
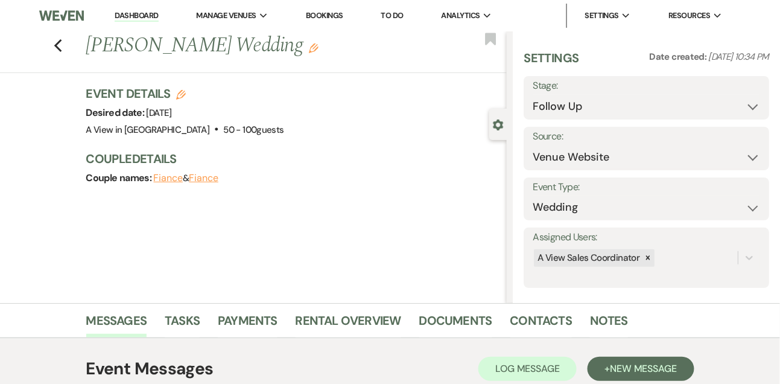
click at [145, 21] on link "Dashboard" at bounding box center [136, 15] width 43 height 11
select select "9"
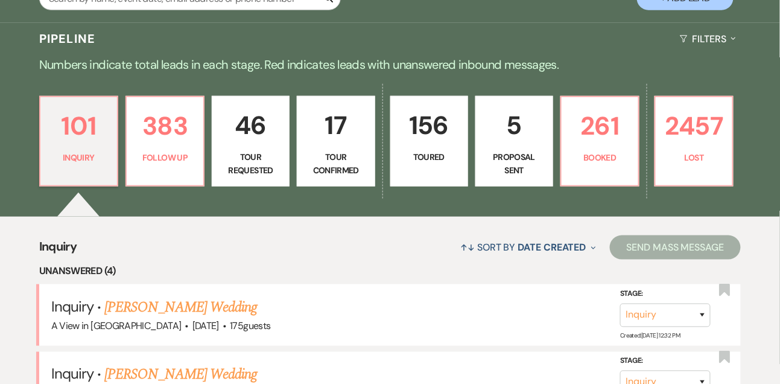
scroll to position [250, 0]
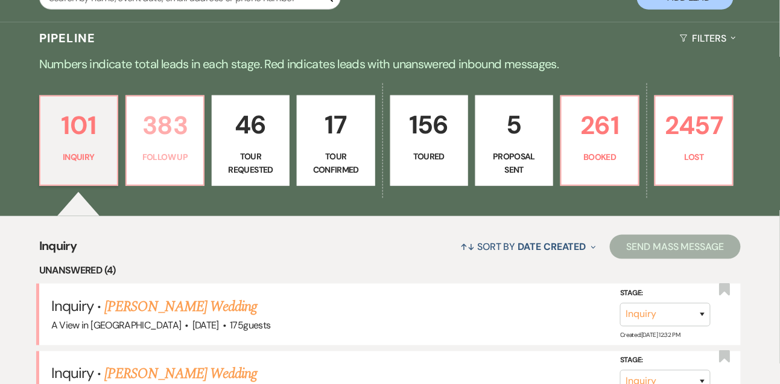
click at [150, 139] on p "383" at bounding box center [165, 125] width 62 height 40
select select "9"
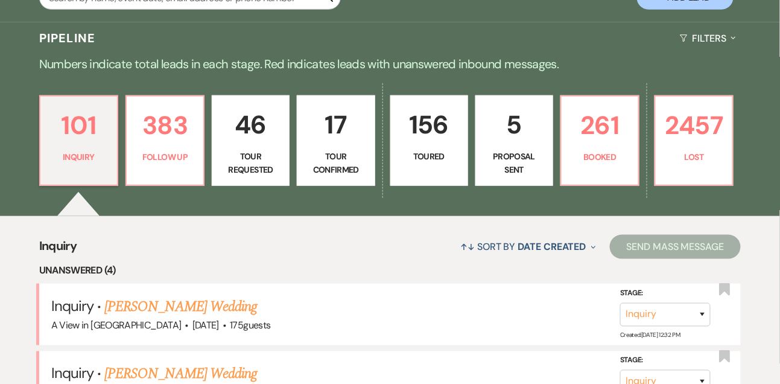
select select "9"
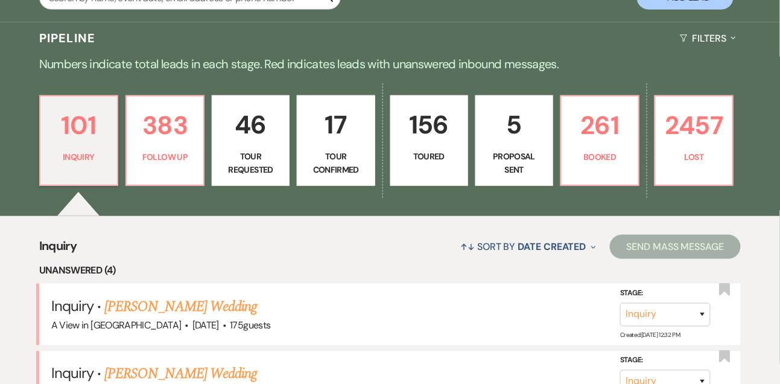
select select "9"
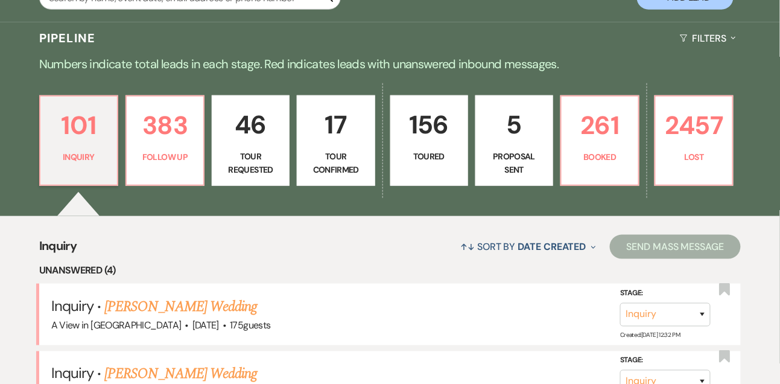
select select "9"
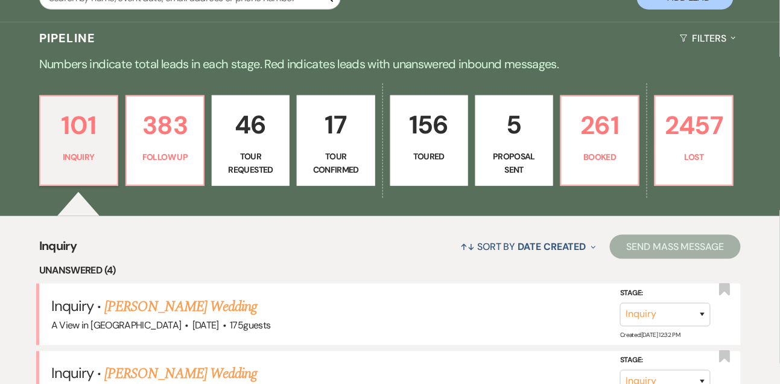
select select "9"
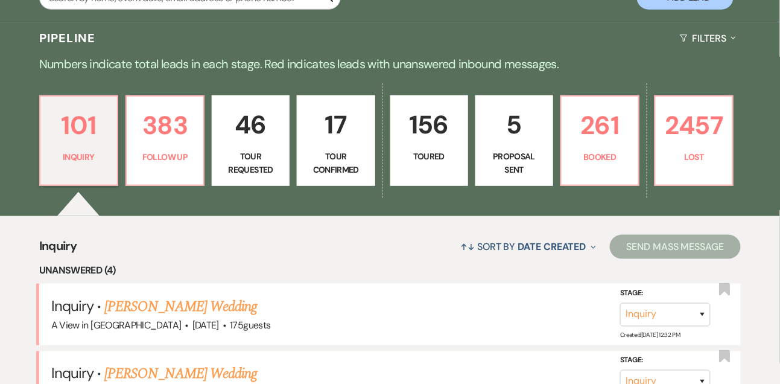
select select "9"
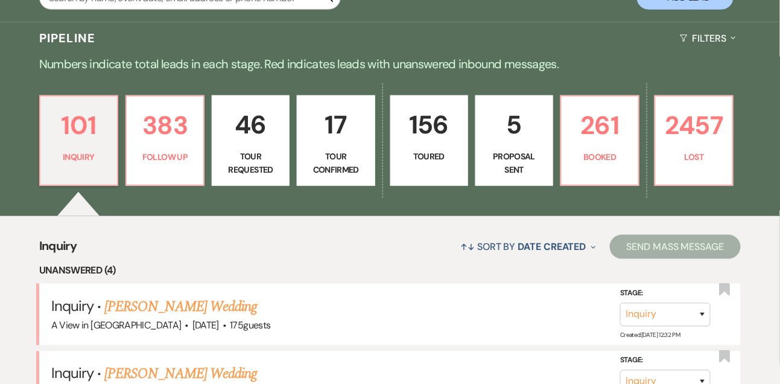
select select "9"
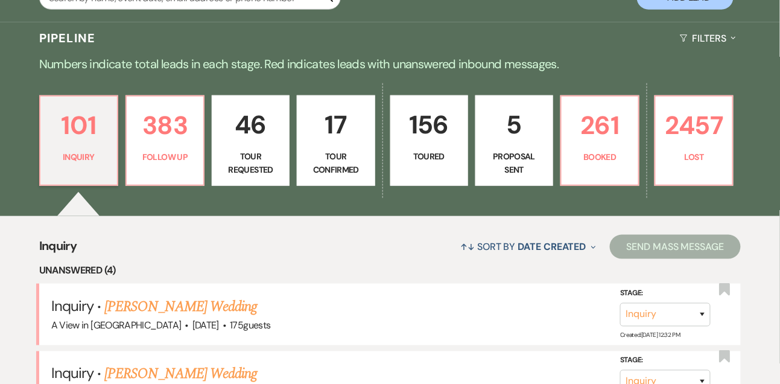
select select "9"
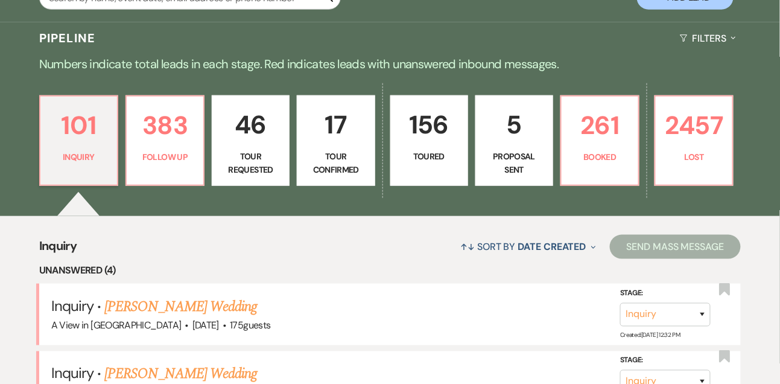
select select "9"
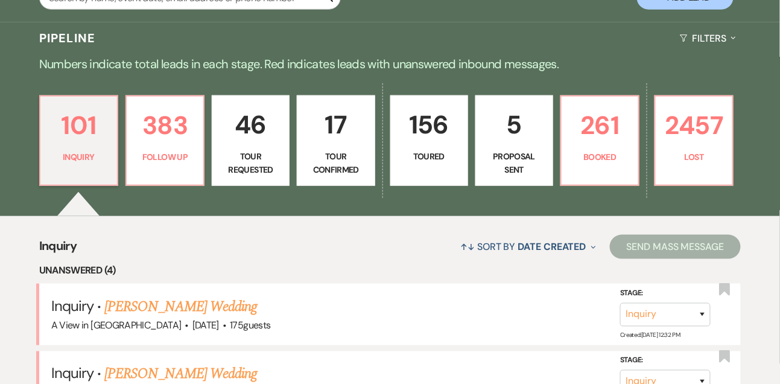
select select "9"
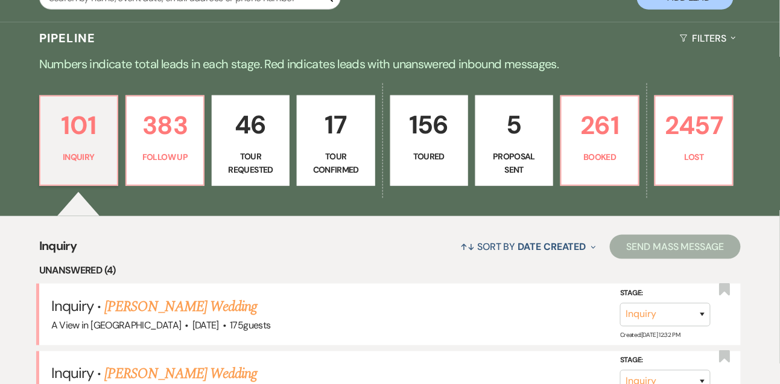
select select "9"
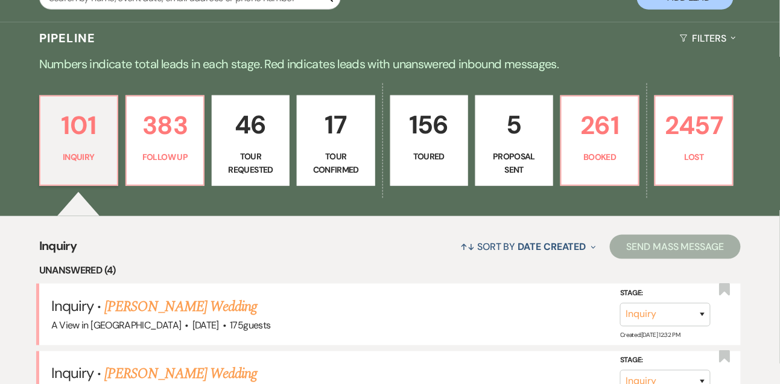
select select "9"
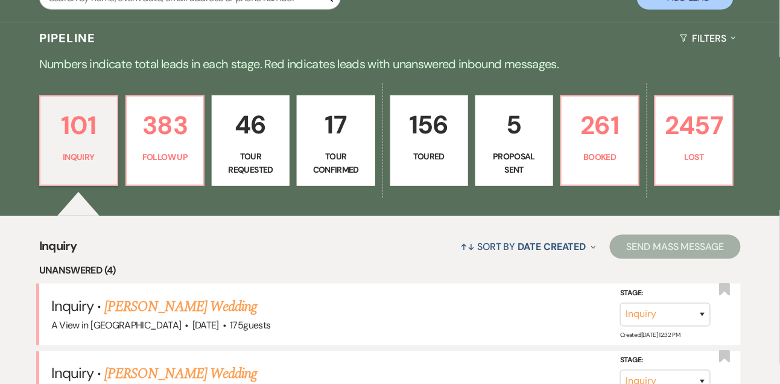
select select "9"
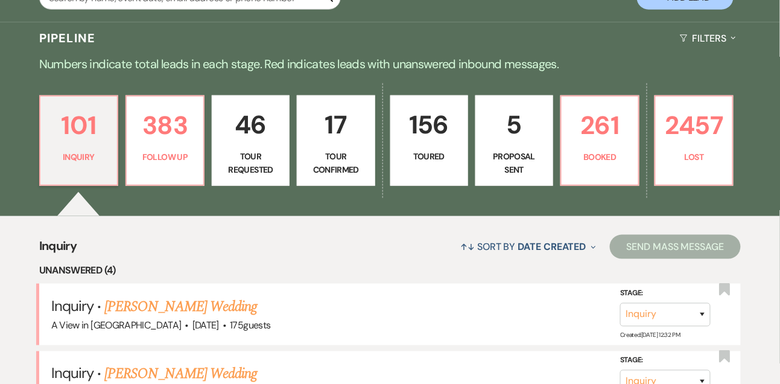
select select "9"
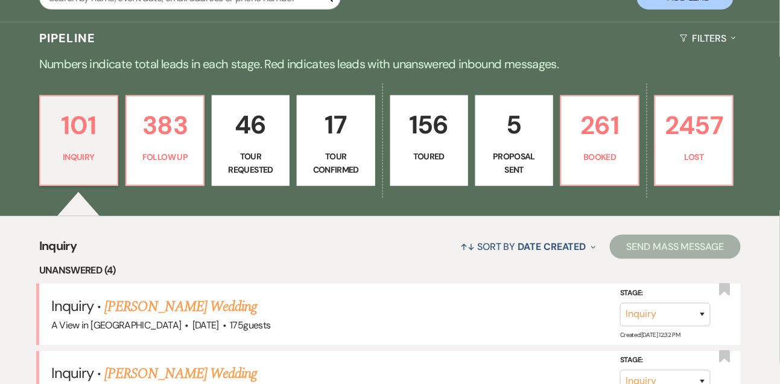
select select "9"
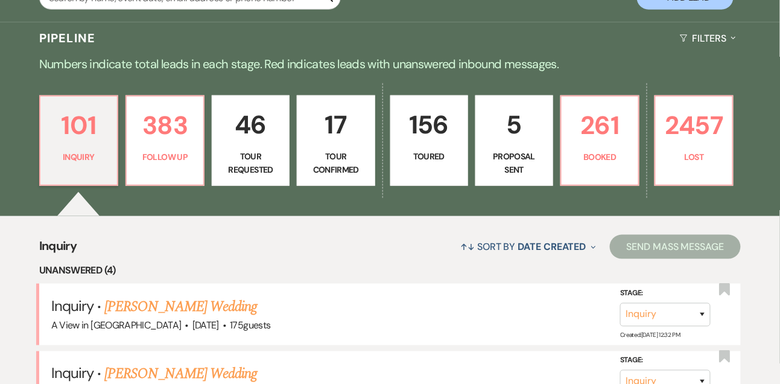
select select "9"
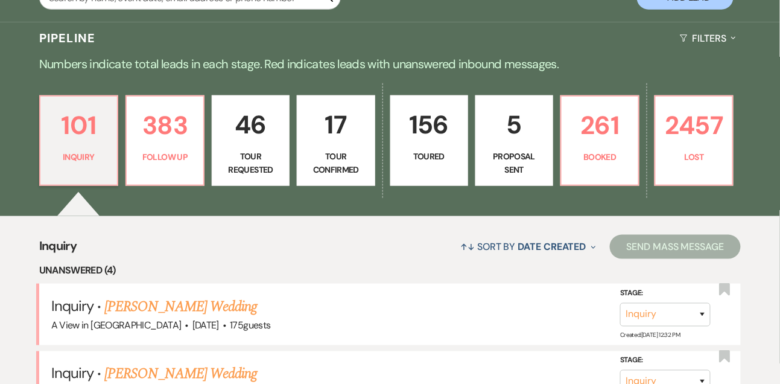
select select "9"
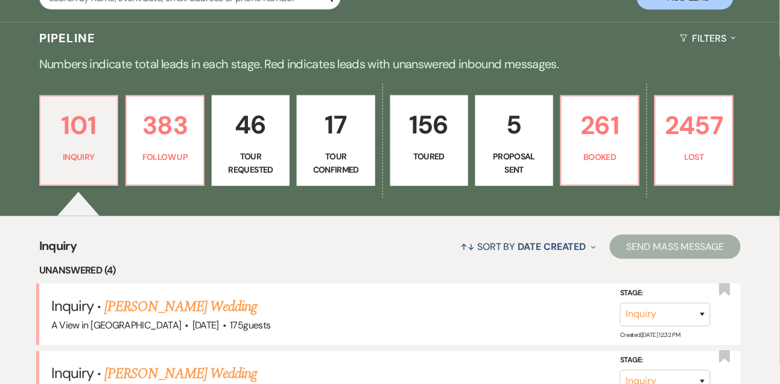
select select "9"
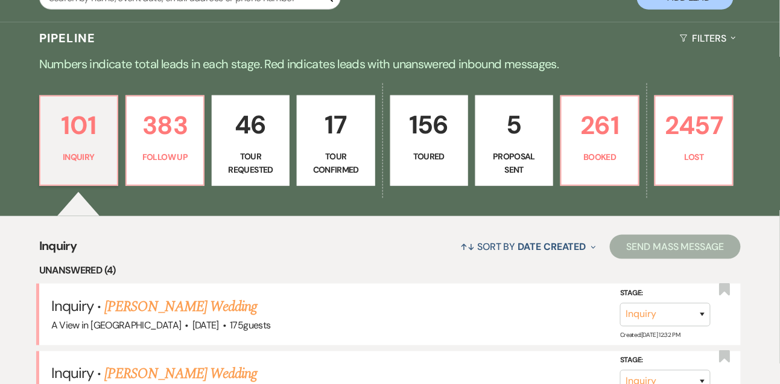
select select "9"
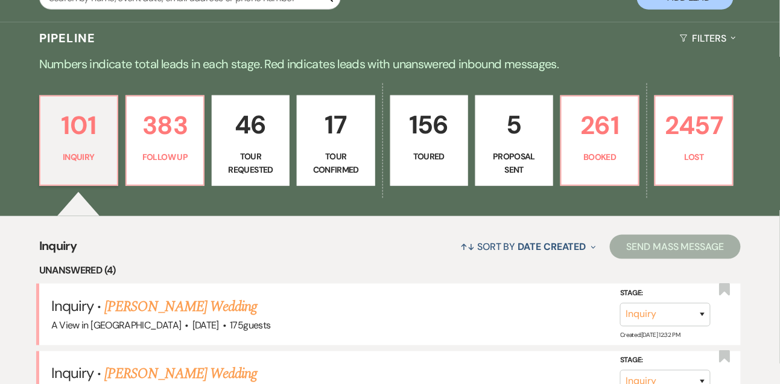
select select "9"
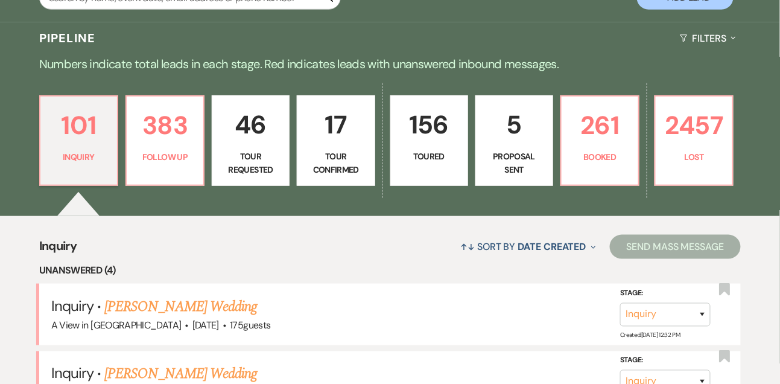
select select "9"
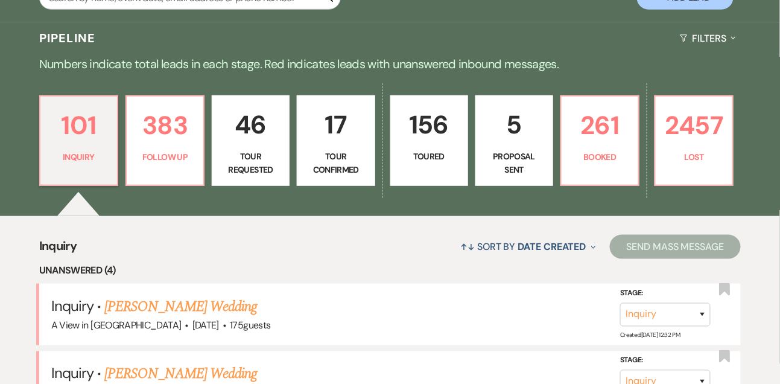
select select "9"
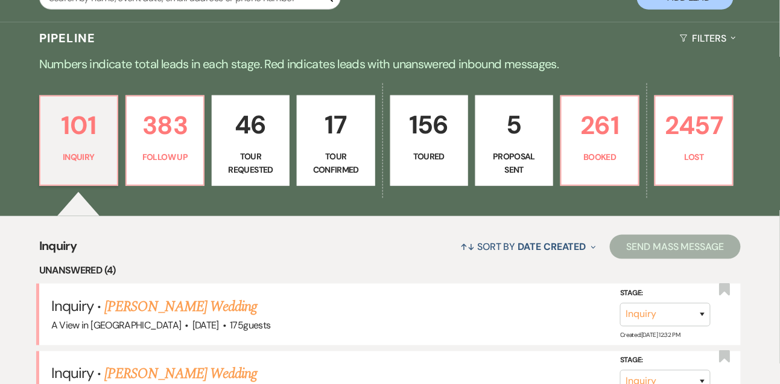
select select "9"
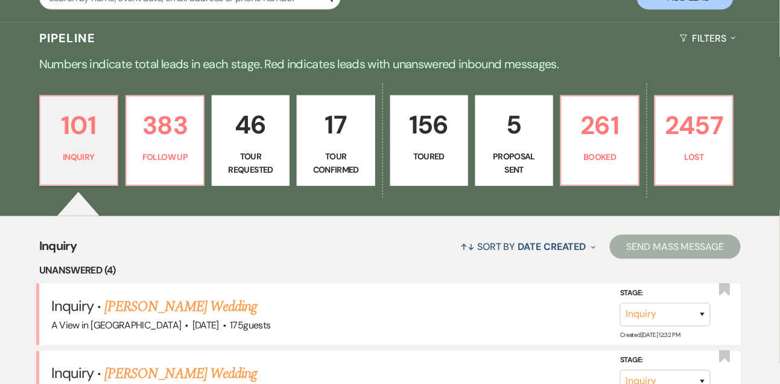
select select "9"
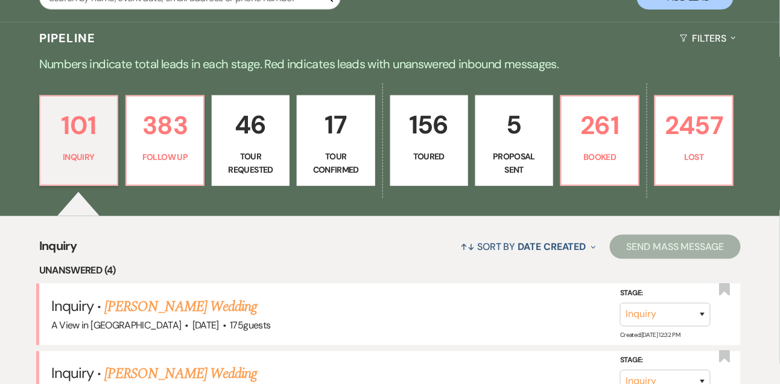
select select "9"
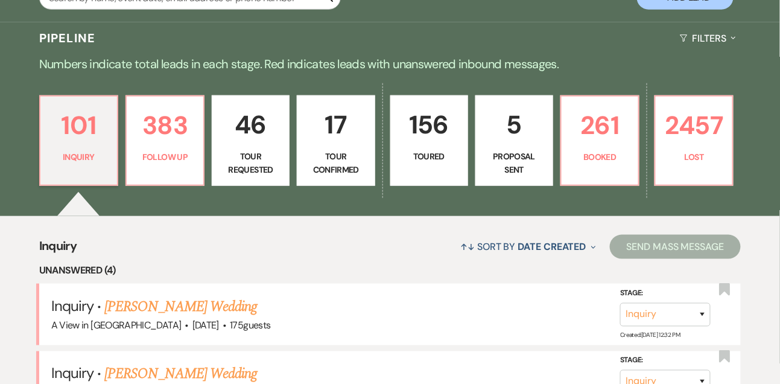
select select "9"
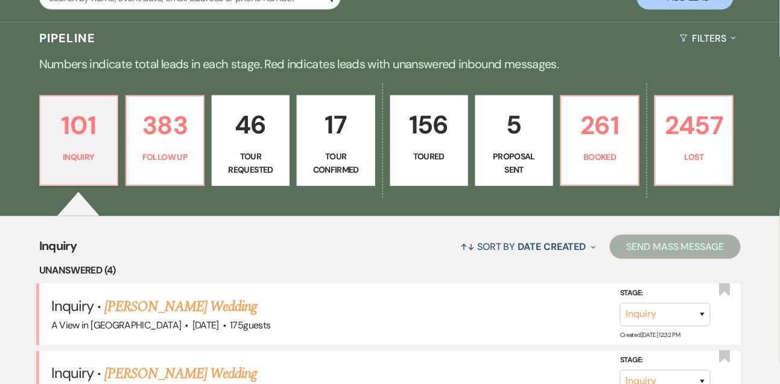
select select "9"
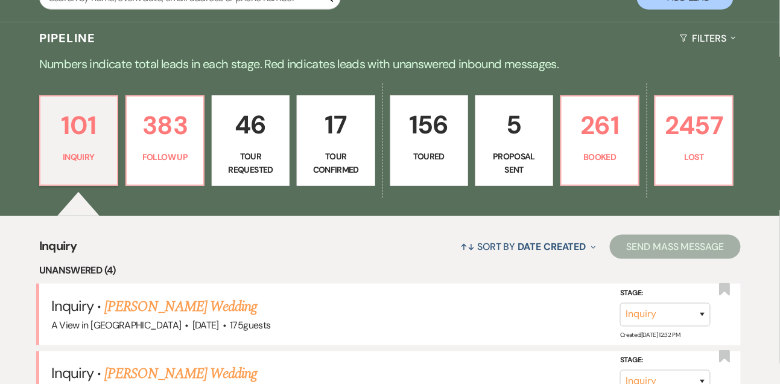
select select "9"
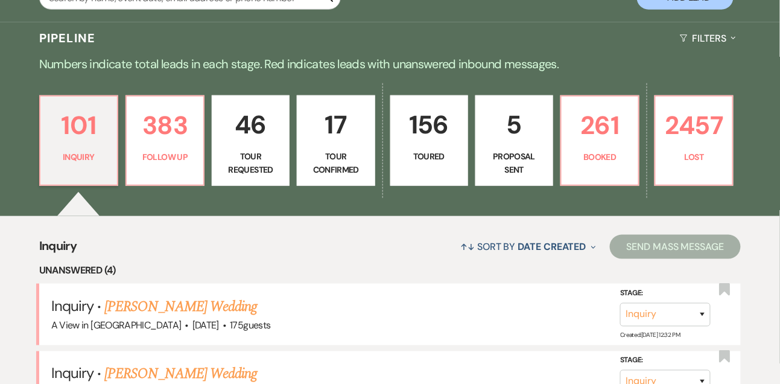
select select "9"
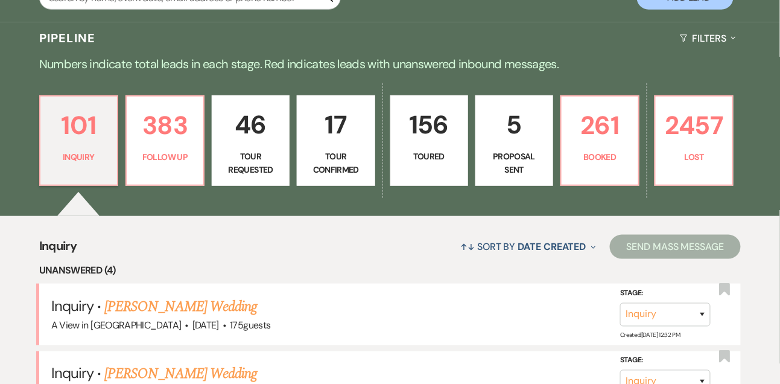
select select "9"
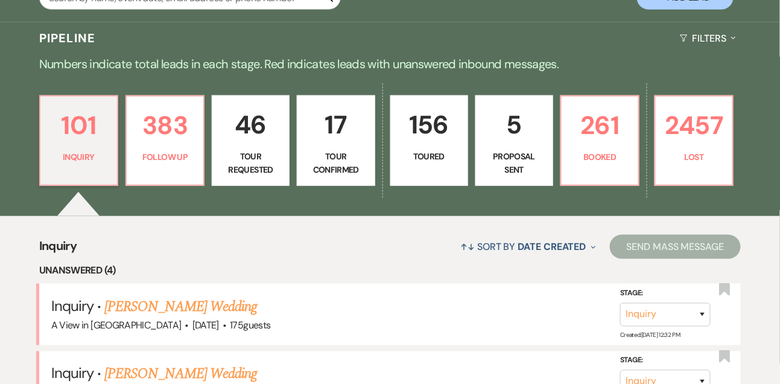
select select "9"
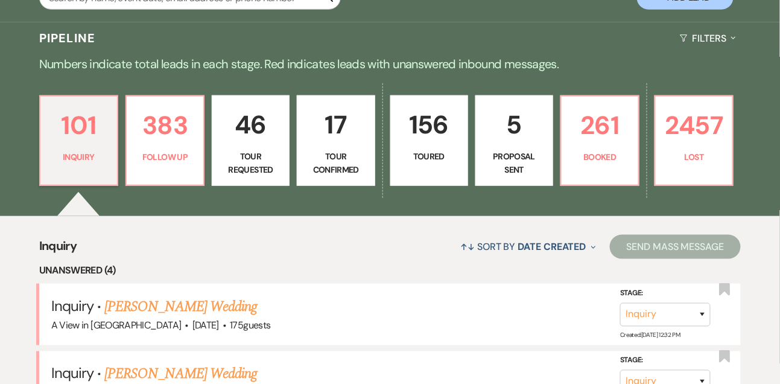
select select "9"
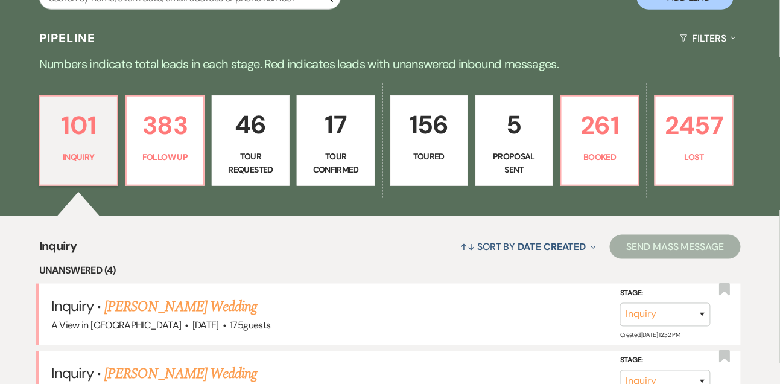
select select "9"
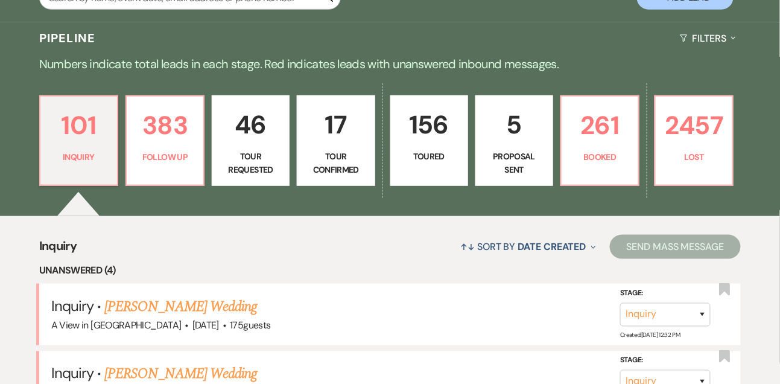
select select "9"
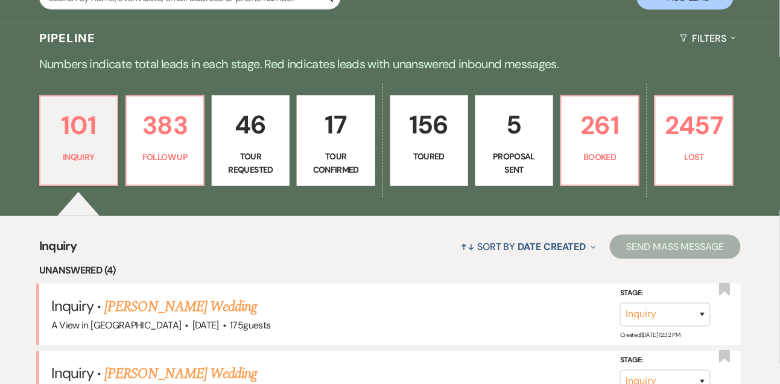
select select "9"
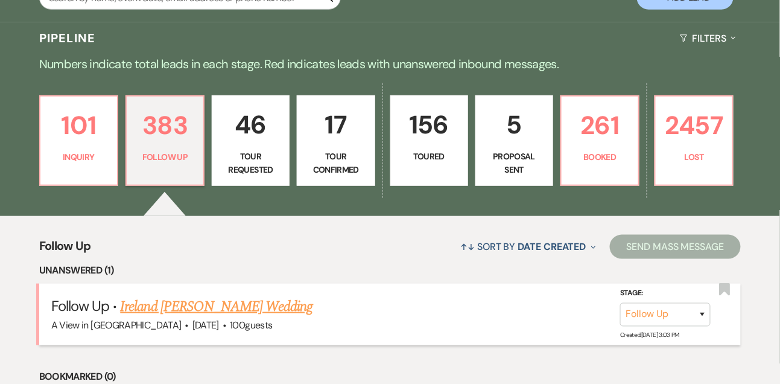
click at [175, 300] on link "Ireland [PERSON_NAME] Wedding" at bounding box center [216, 307] width 192 height 22
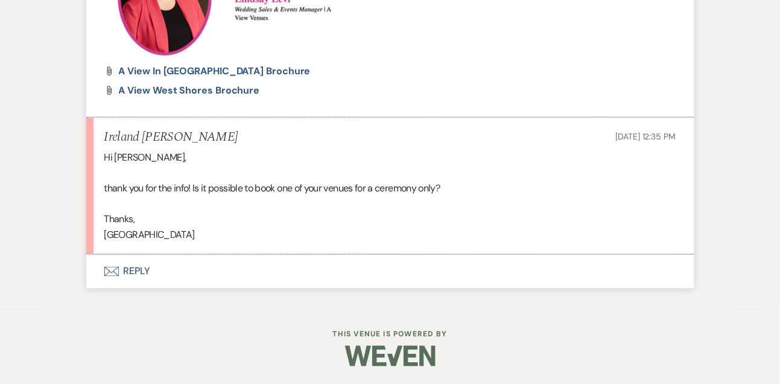
scroll to position [1590, 0]
click at [135, 281] on button "Envelope Reply" at bounding box center [390, 272] width 608 height 34
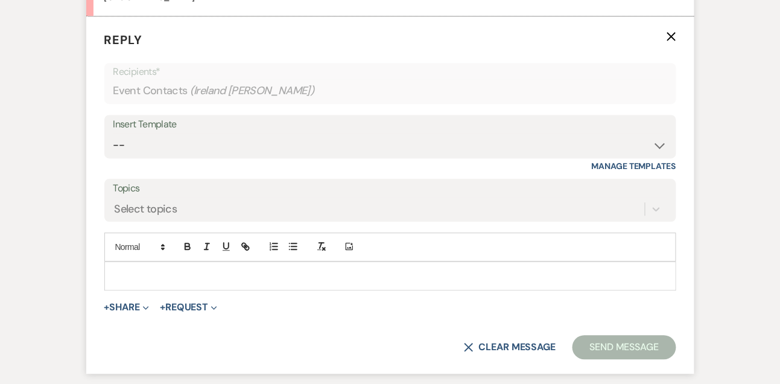
scroll to position [1831, 0]
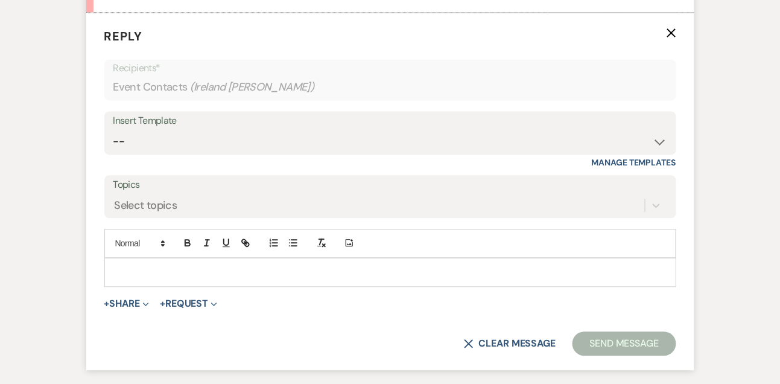
click at [133, 274] on p at bounding box center [390, 272] width 553 height 13
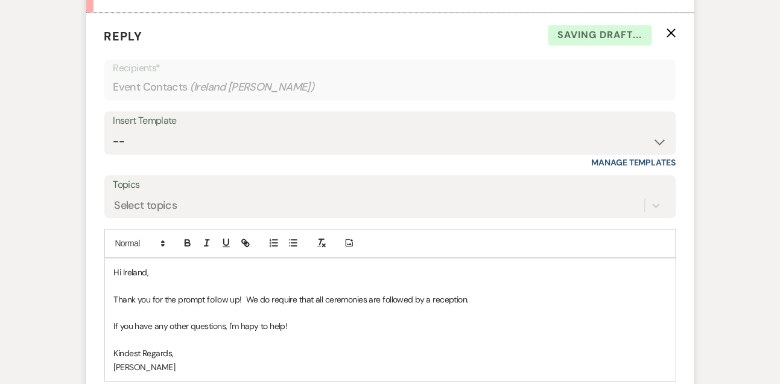
click at [252, 325] on p "If you have any other questions, I'm hapy to help!" at bounding box center [390, 326] width 553 height 13
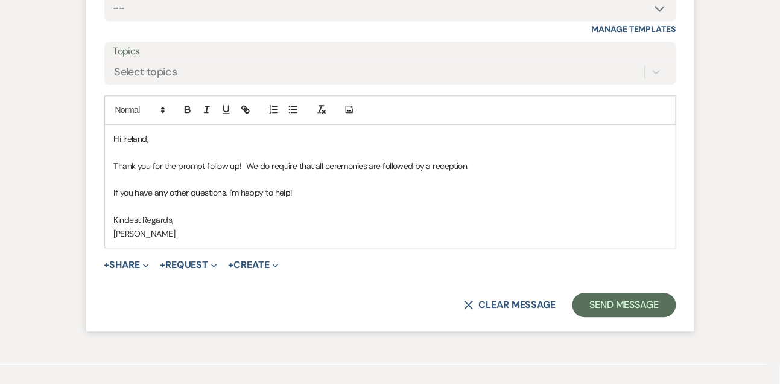
scroll to position [2022, 0]
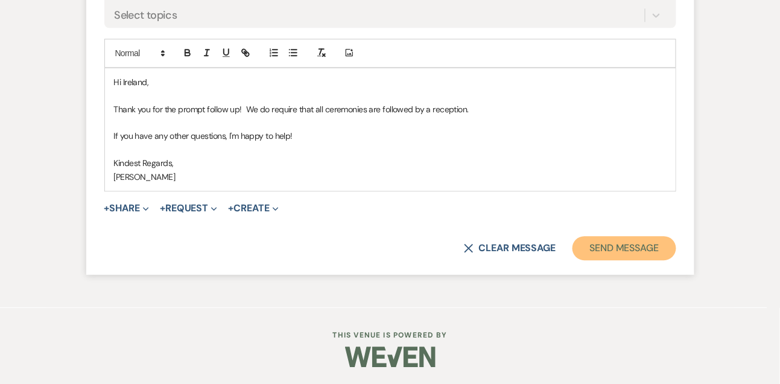
click at [643, 253] on button "Send Message" at bounding box center [624, 248] width 103 height 24
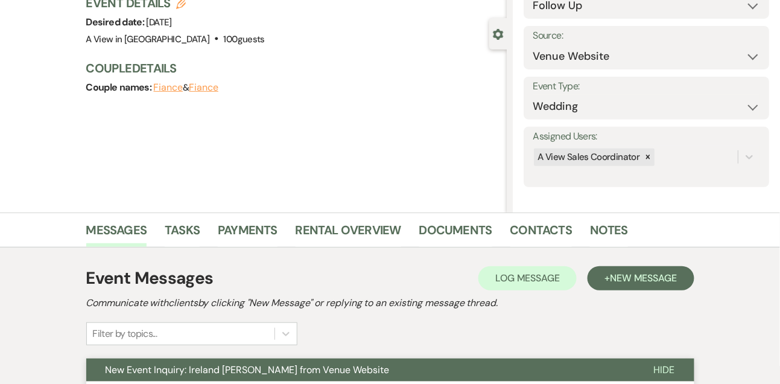
scroll to position [0, 0]
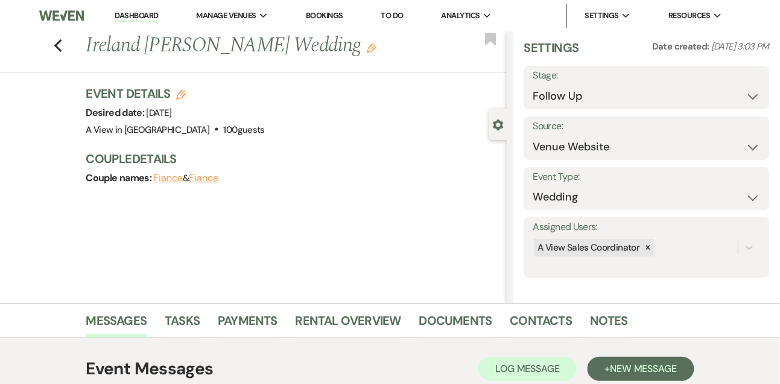
click at [153, 16] on link "Dashboard" at bounding box center [136, 15] width 43 height 11
